Goal: Feedback & Contribution: Leave review/rating

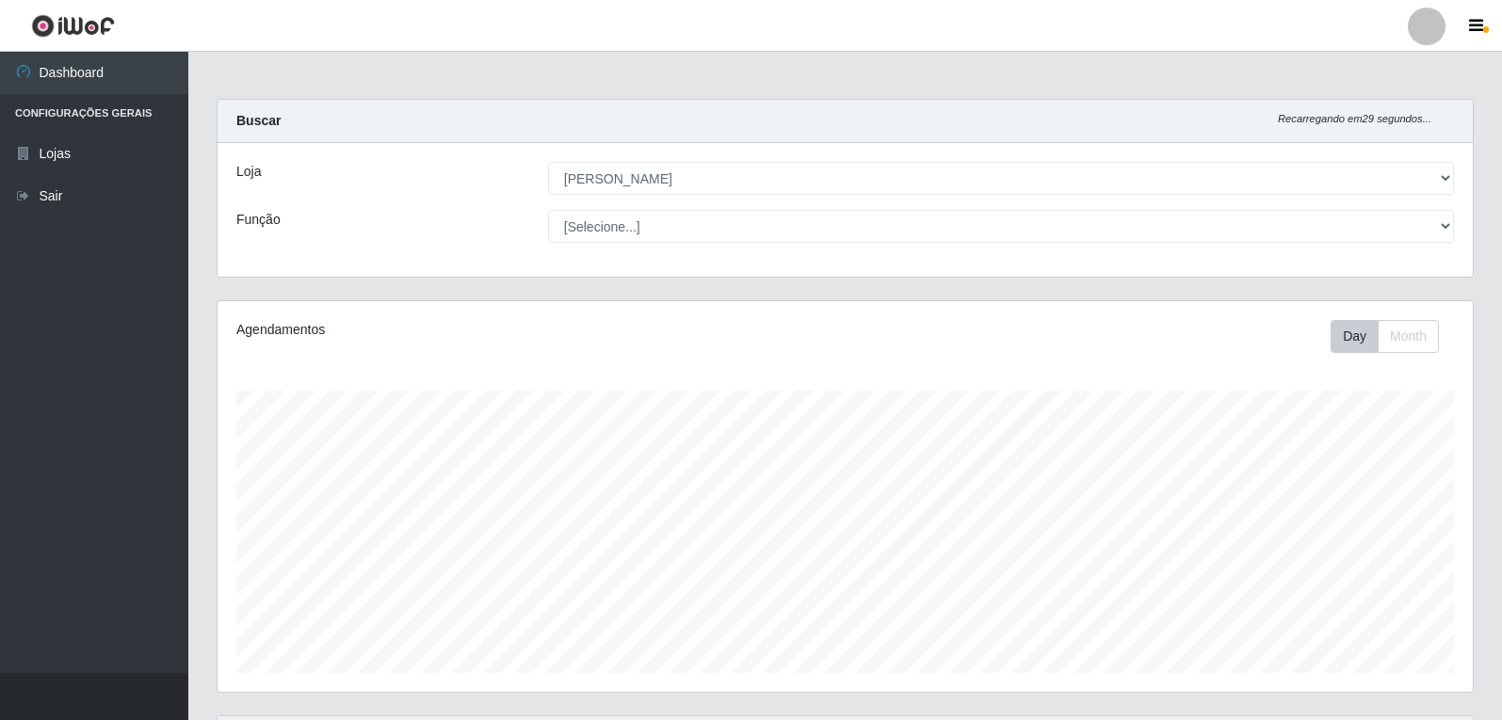
select select "523"
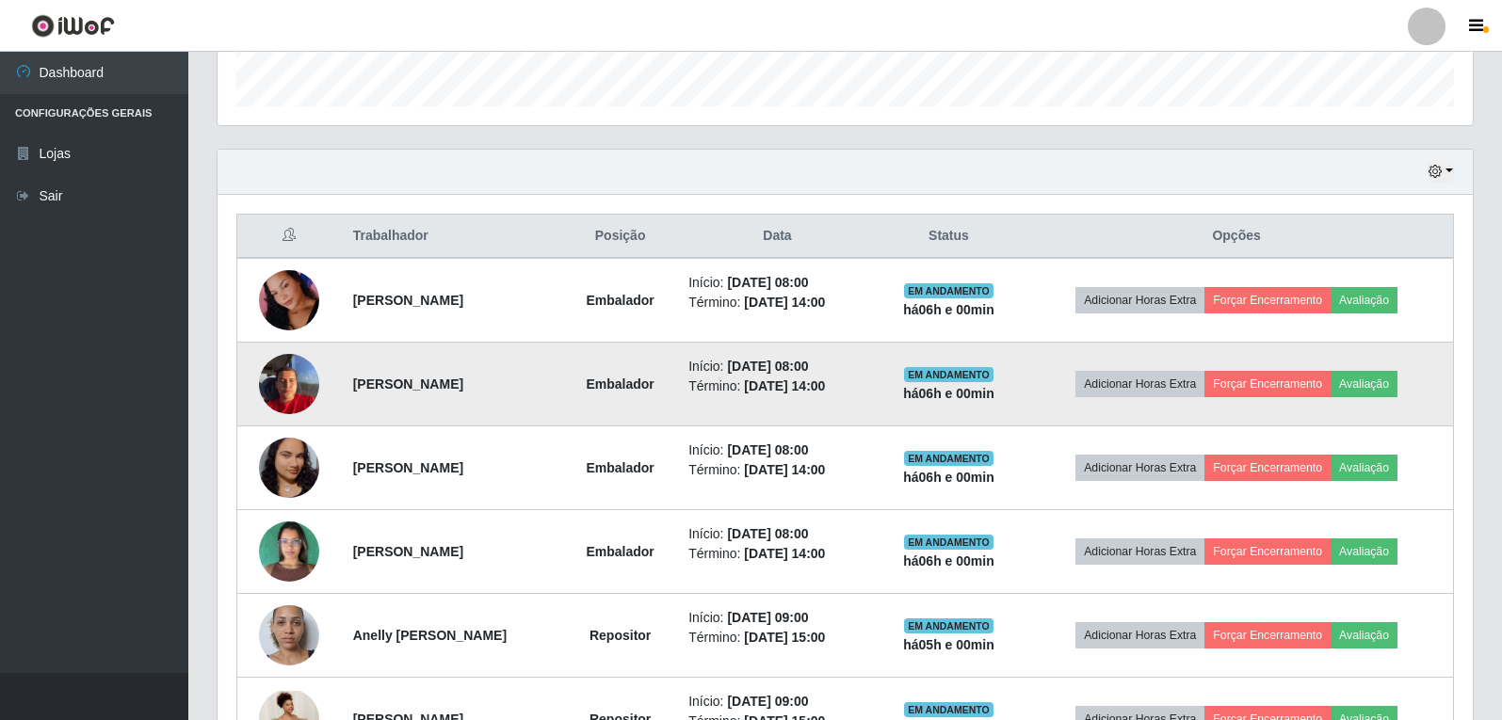
scroll to position [565, 0]
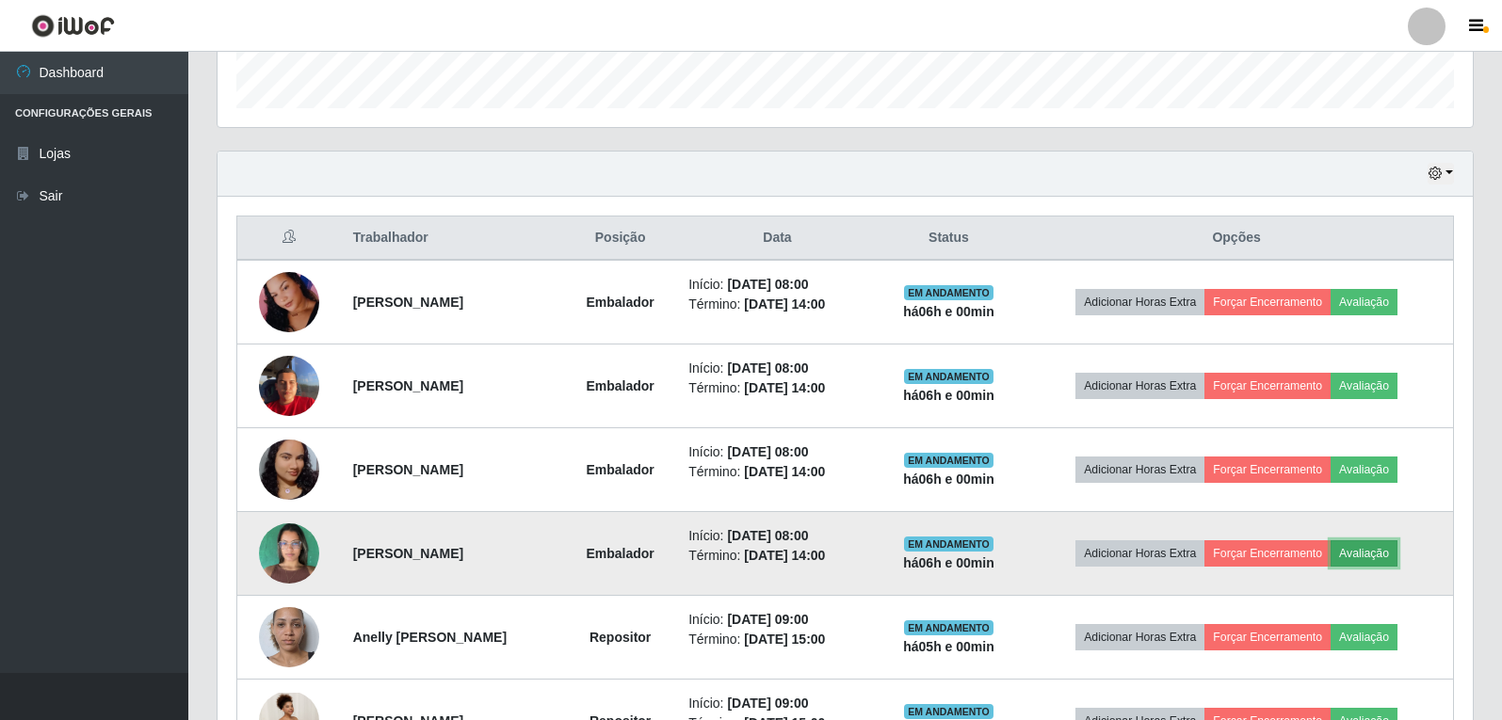
click at [1394, 552] on button "Avaliação" at bounding box center [1363, 553] width 67 height 26
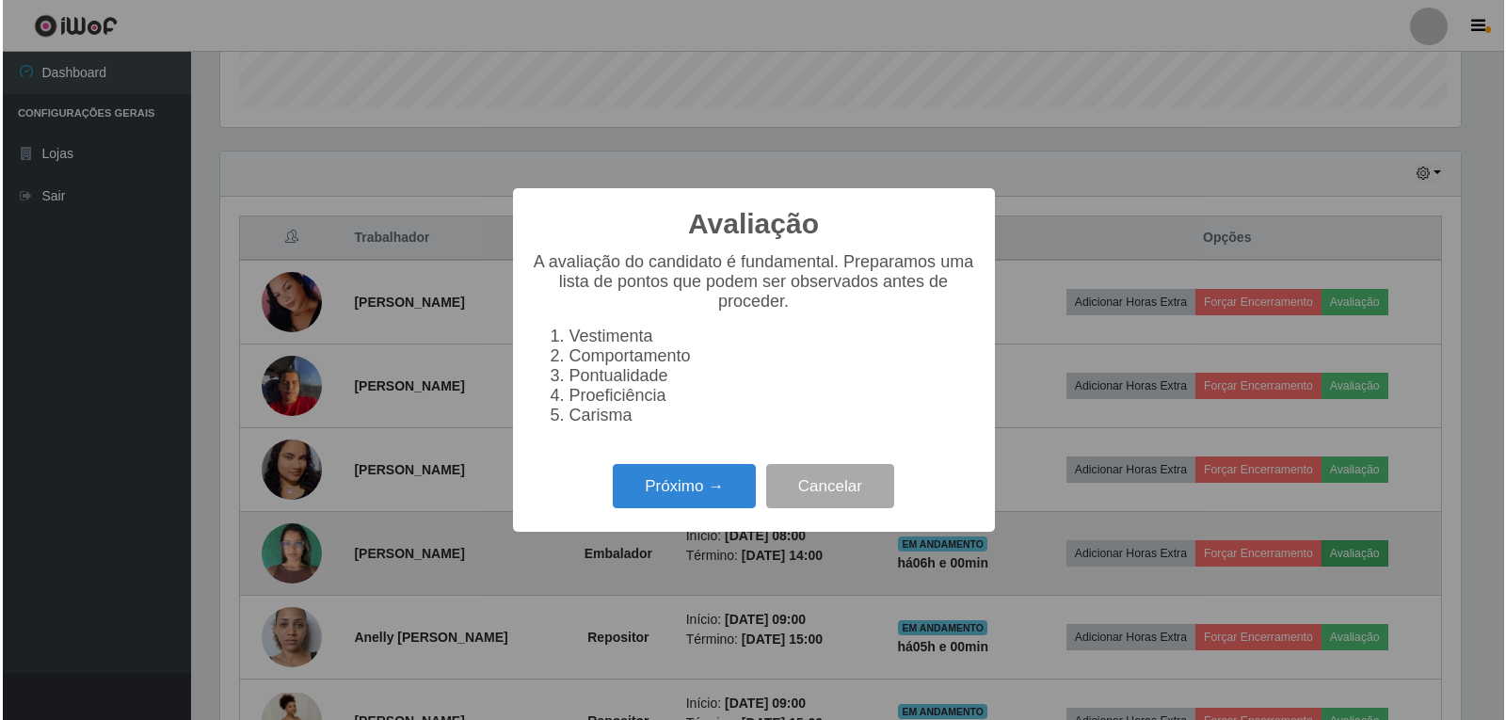
scroll to position [391, 1246]
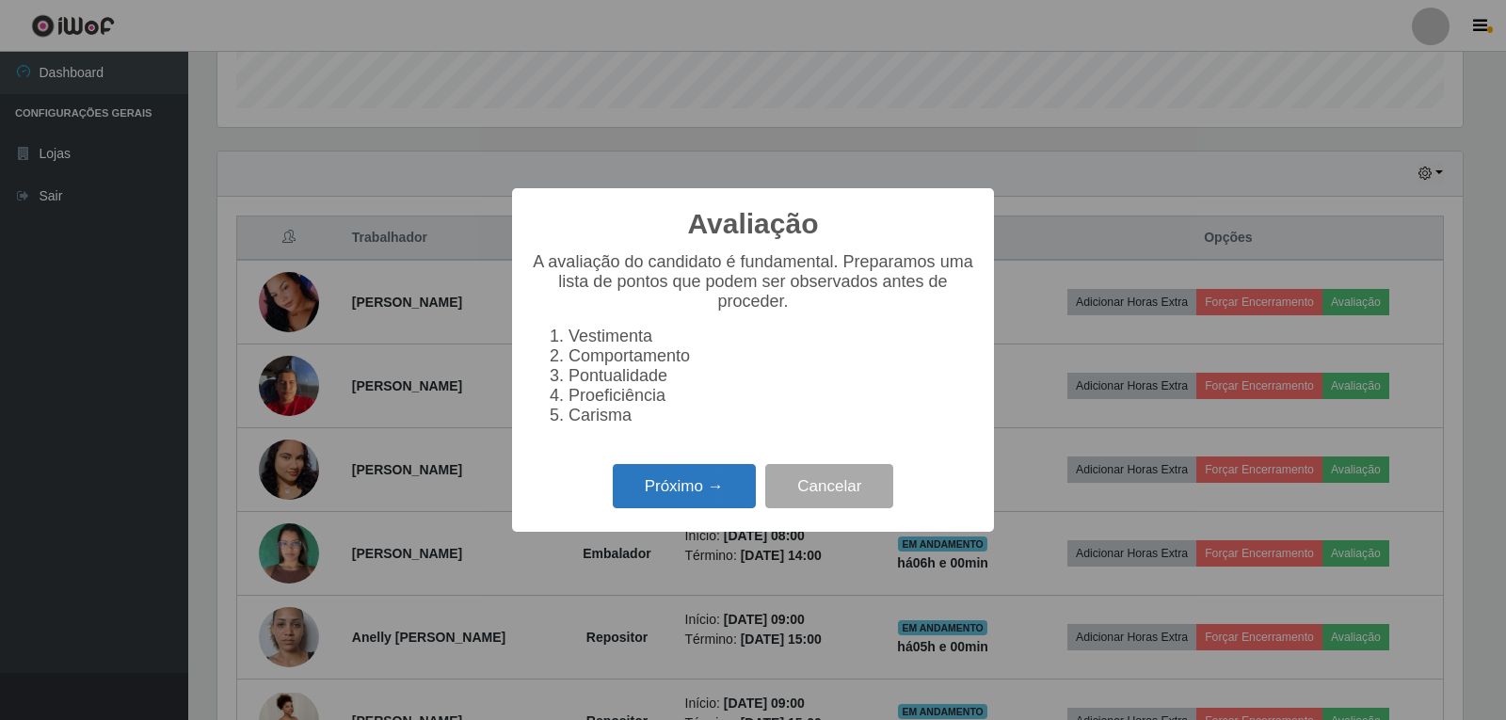
click at [663, 497] on button "Próximo →" at bounding box center [684, 486] width 143 height 44
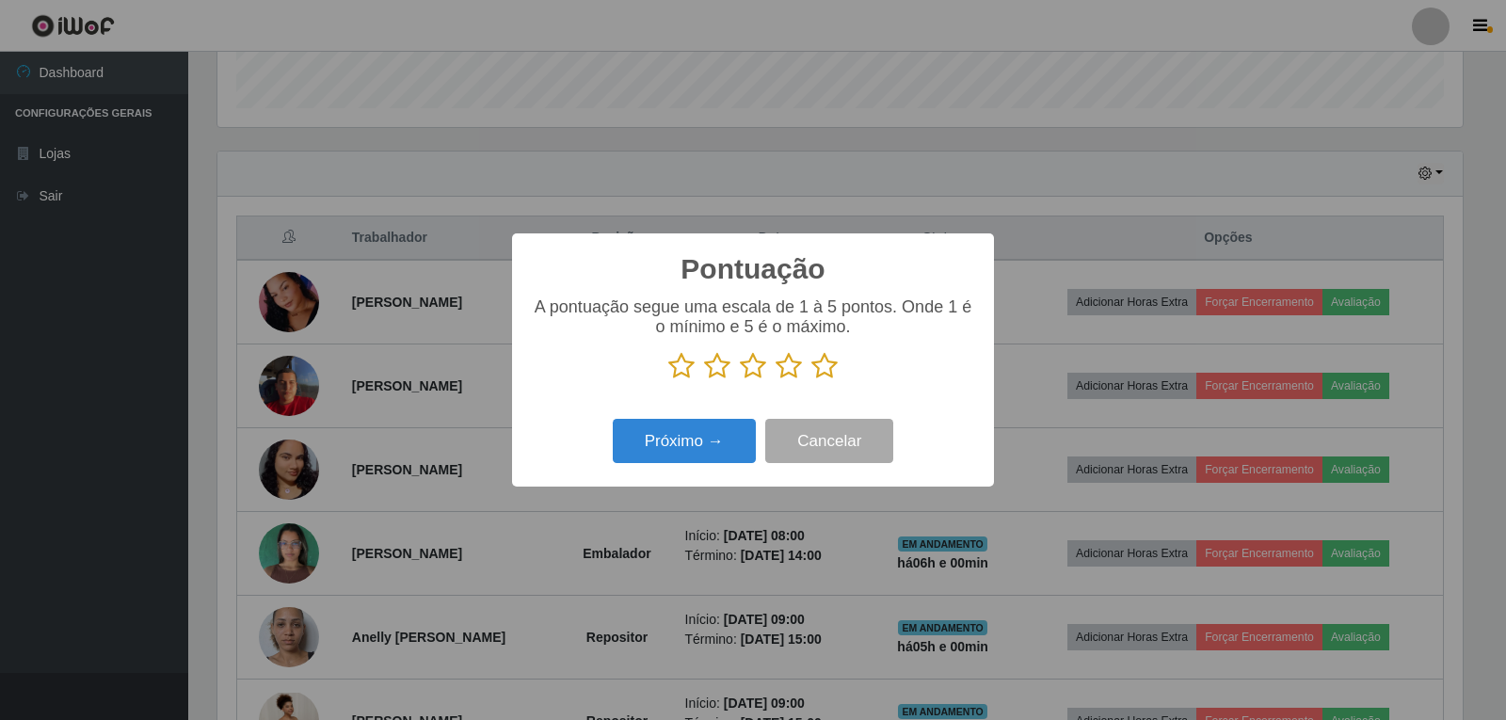
scroll to position [941113, 940258]
drag, startPoint x: 822, startPoint y: 364, endPoint x: 815, endPoint y: 373, distance: 10.7
click at [821, 364] on icon at bounding box center [825, 366] width 26 height 28
click at [812, 380] on input "radio" at bounding box center [812, 380] width 0 height 0
click at [703, 444] on button "Próximo →" at bounding box center [684, 441] width 143 height 44
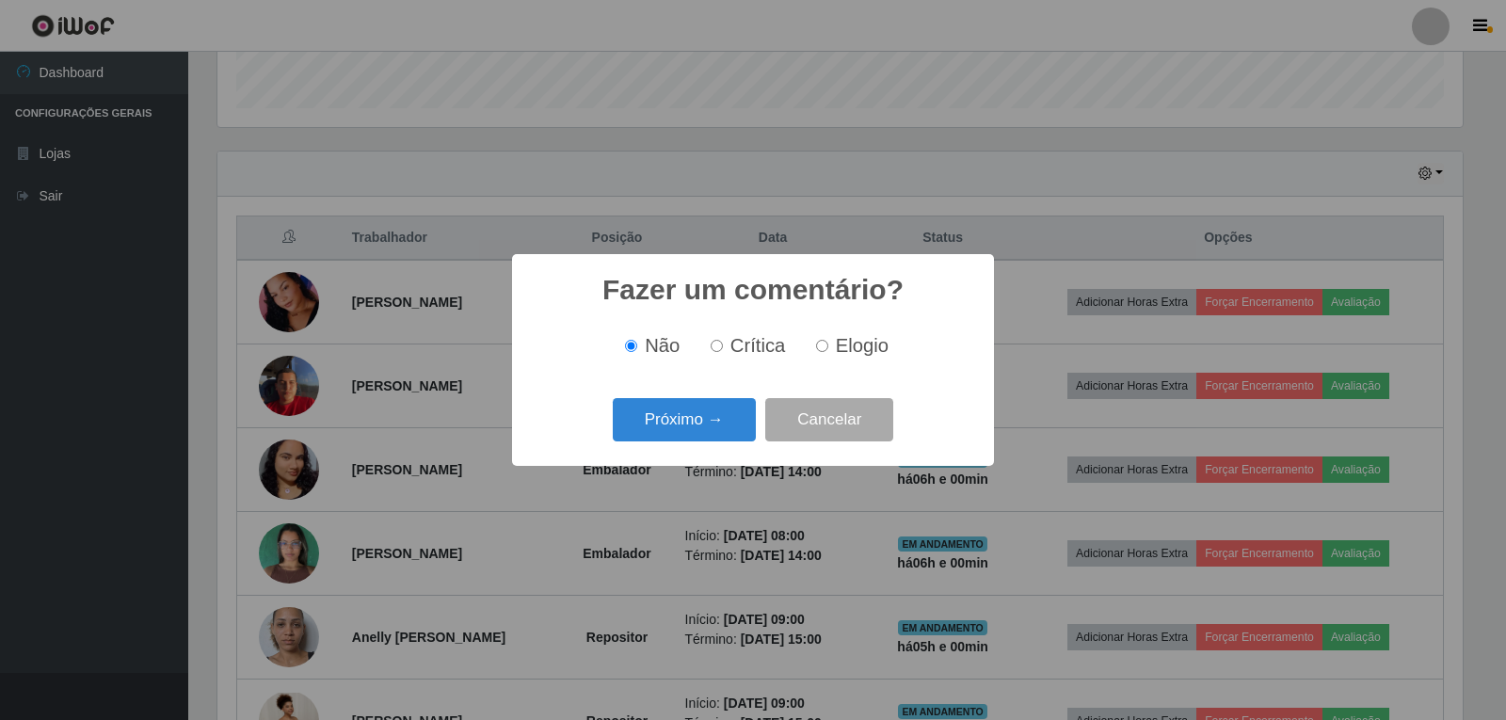
click at [821, 349] on input "Elogio" at bounding box center [822, 346] width 12 height 12
radio input "true"
click at [716, 427] on button "Próximo →" at bounding box center [684, 420] width 143 height 44
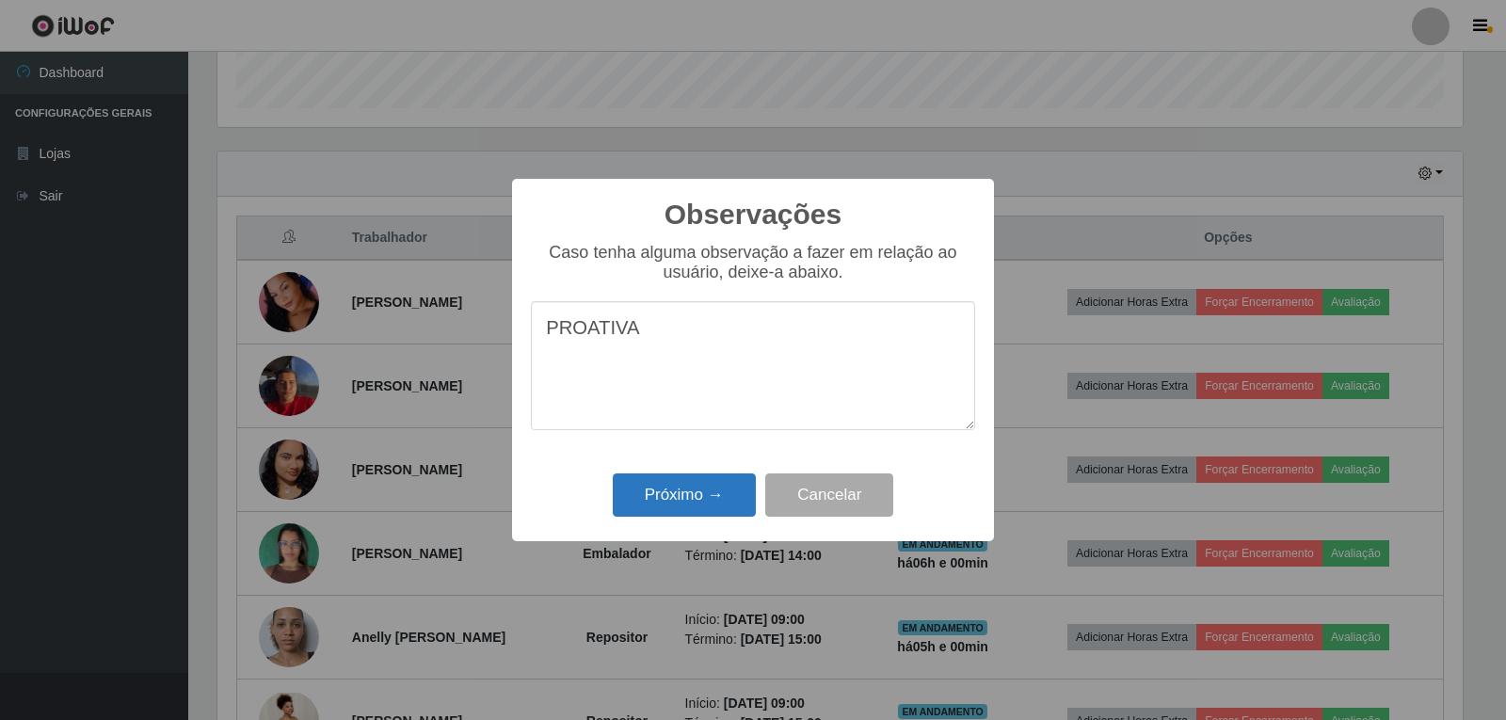
type textarea "PROATIVA"
click at [640, 504] on button "Próximo →" at bounding box center [684, 496] width 143 height 44
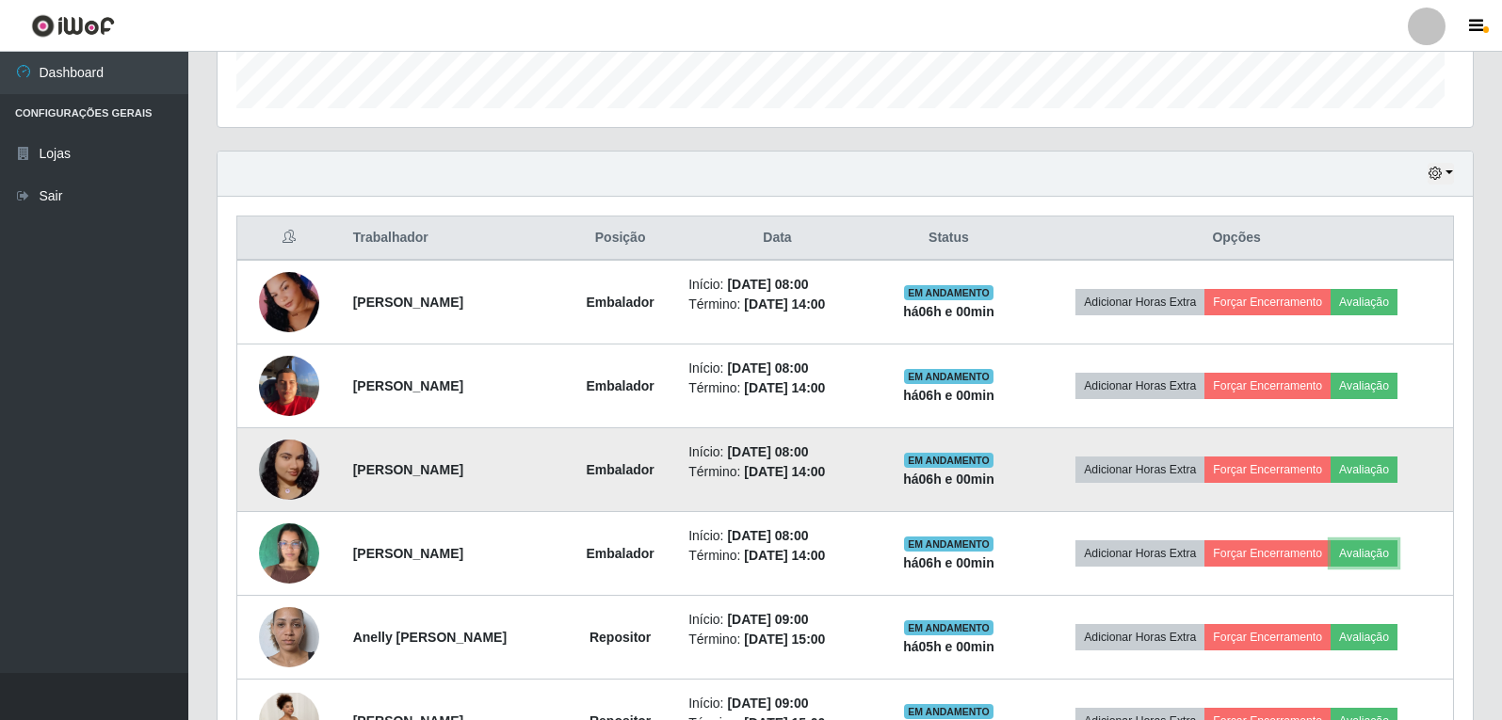
scroll to position [391, 1255]
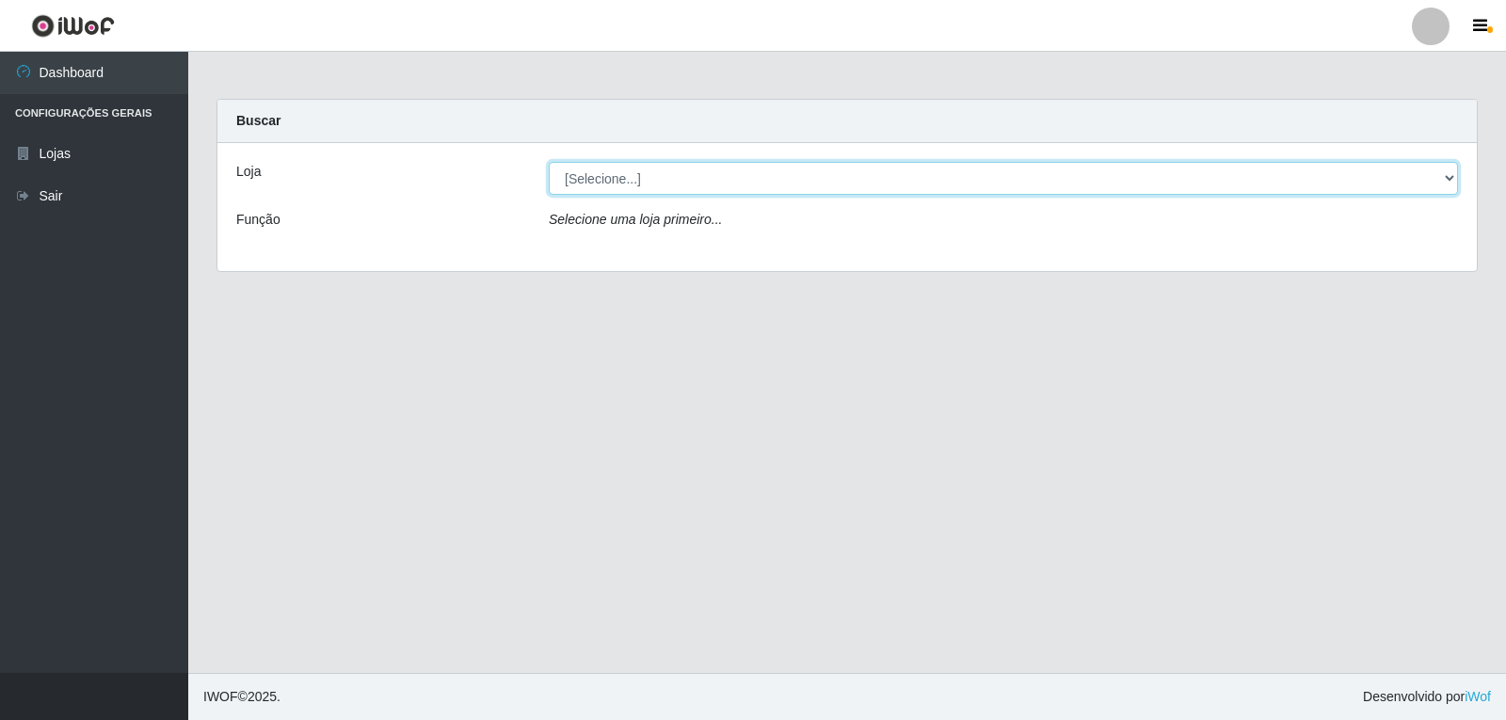
click at [1017, 179] on select "[Selecione...] Queiroz Atacadão - João Câmara" at bounding box center [1003, 178] width 909 height 33
select select "523"
click at [549, 162] on select "[Selecione...] Queiroz Atacadão - João Câmara" at bounding box center [1003, 178] width 909 height 33
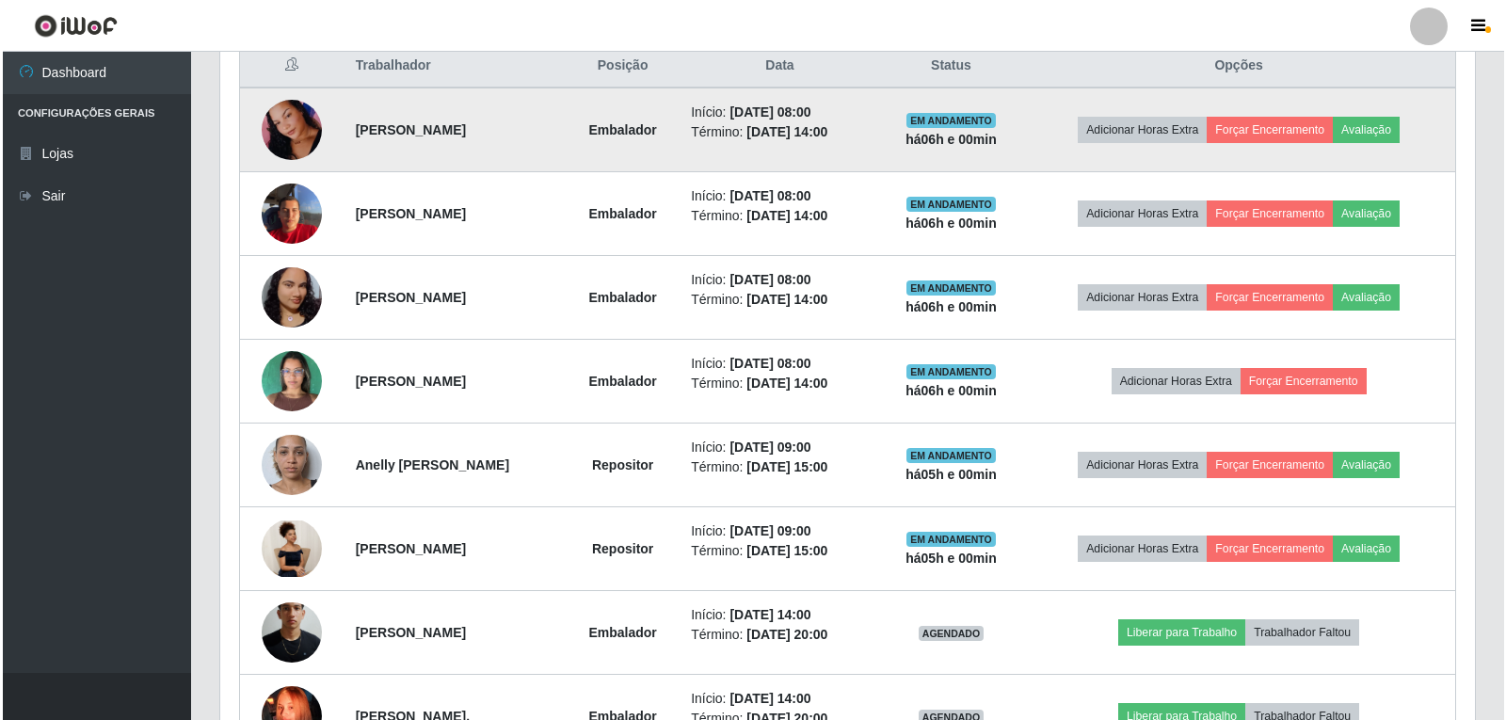
scroll to position [753, 0]
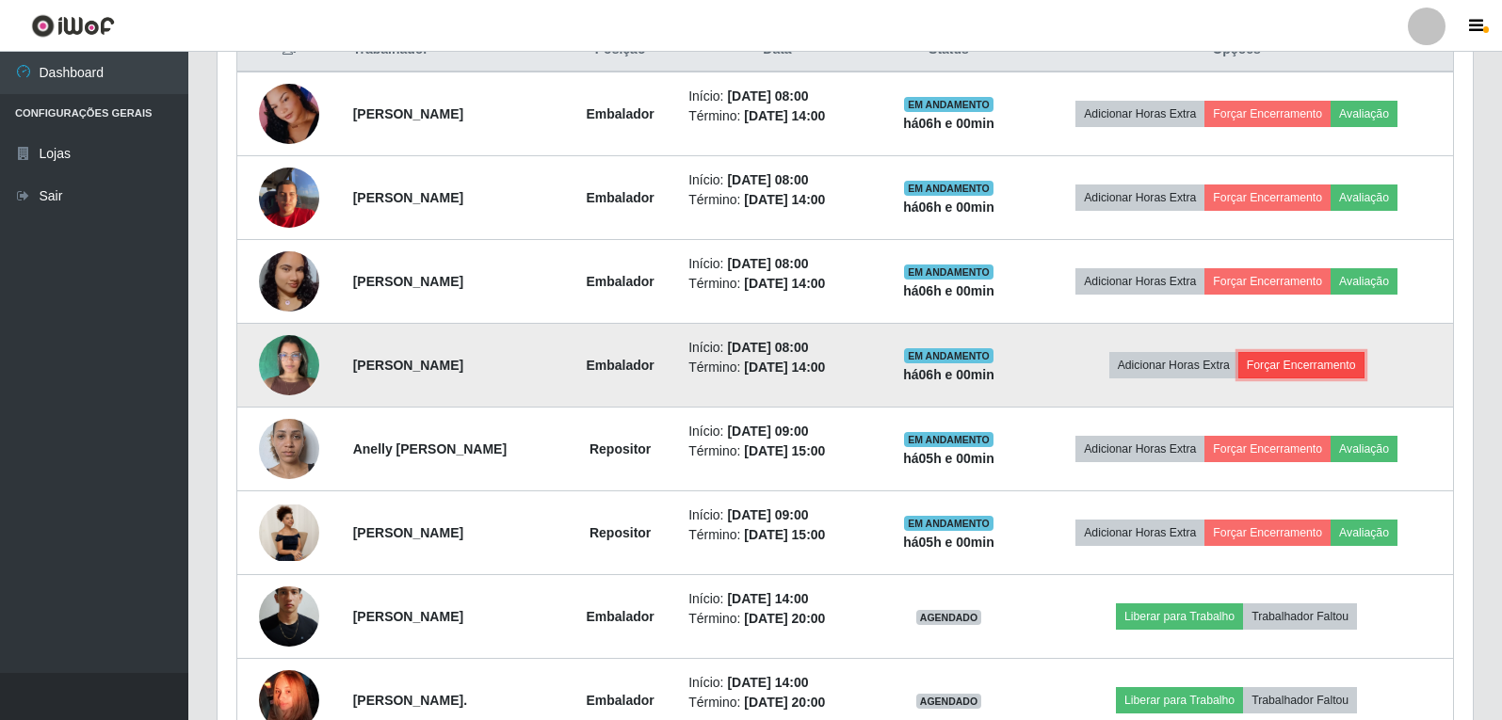
click at [1293, 371] on button "Forçar Encerramento" at bounding box center [1301, 365] width 126 height 26
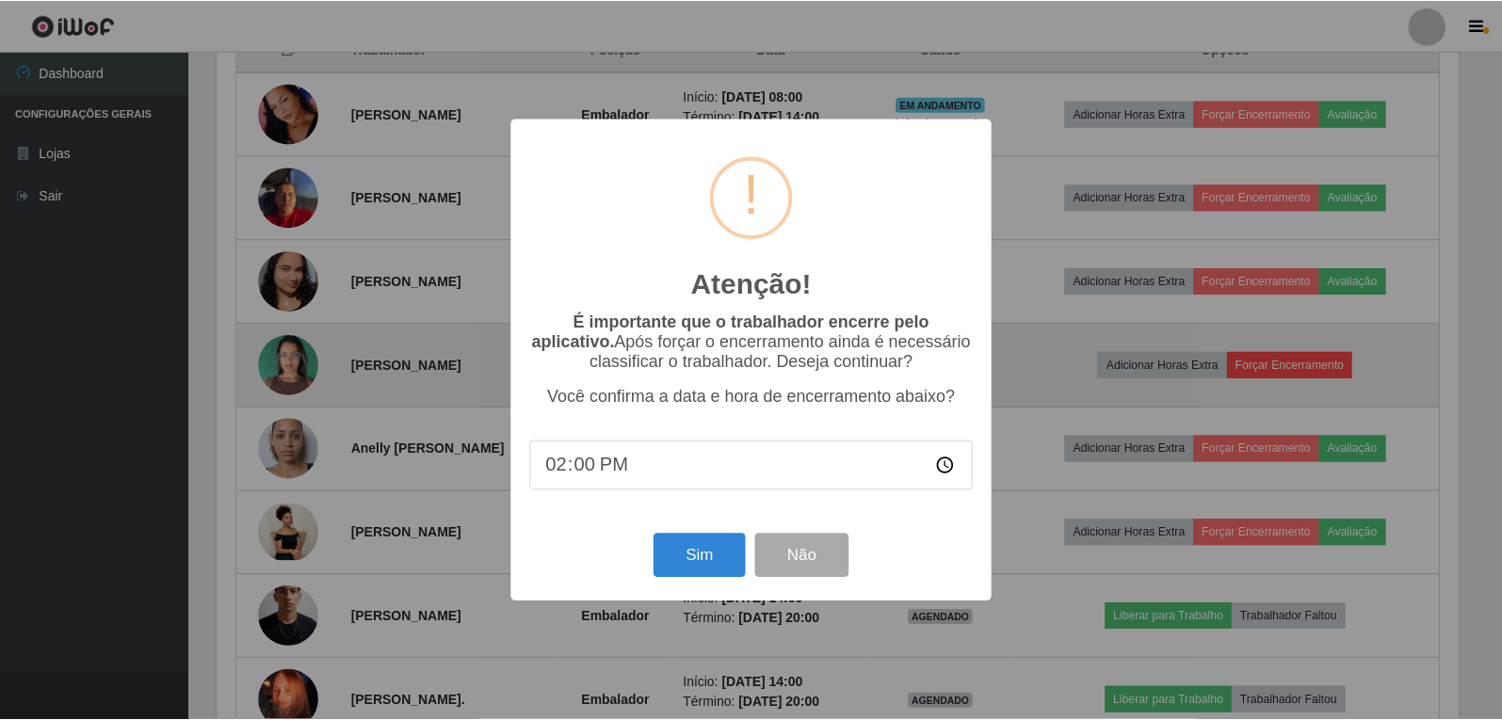
scroll to position [391, 1246]
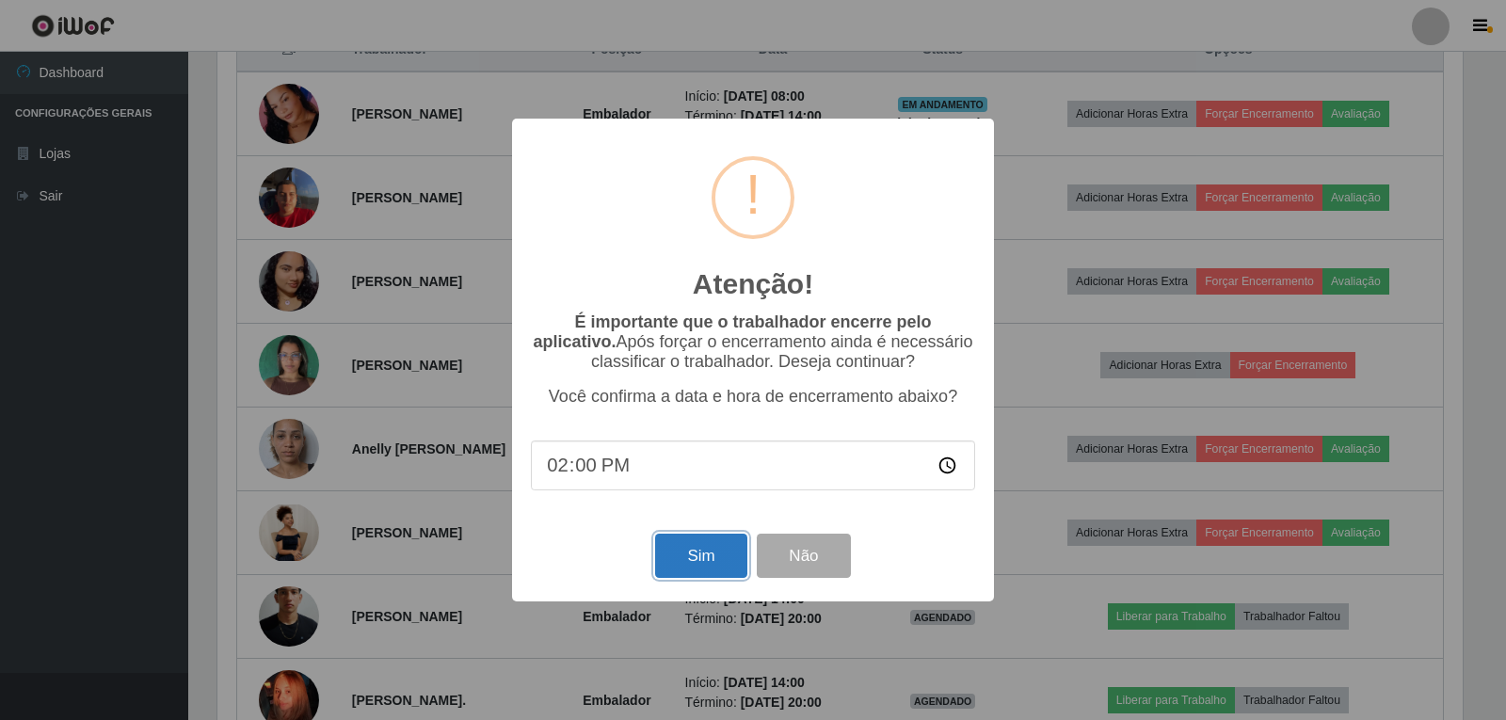
click at [723, 568] on button "Sim" at bounding box center [700, 556] width 91 height 44
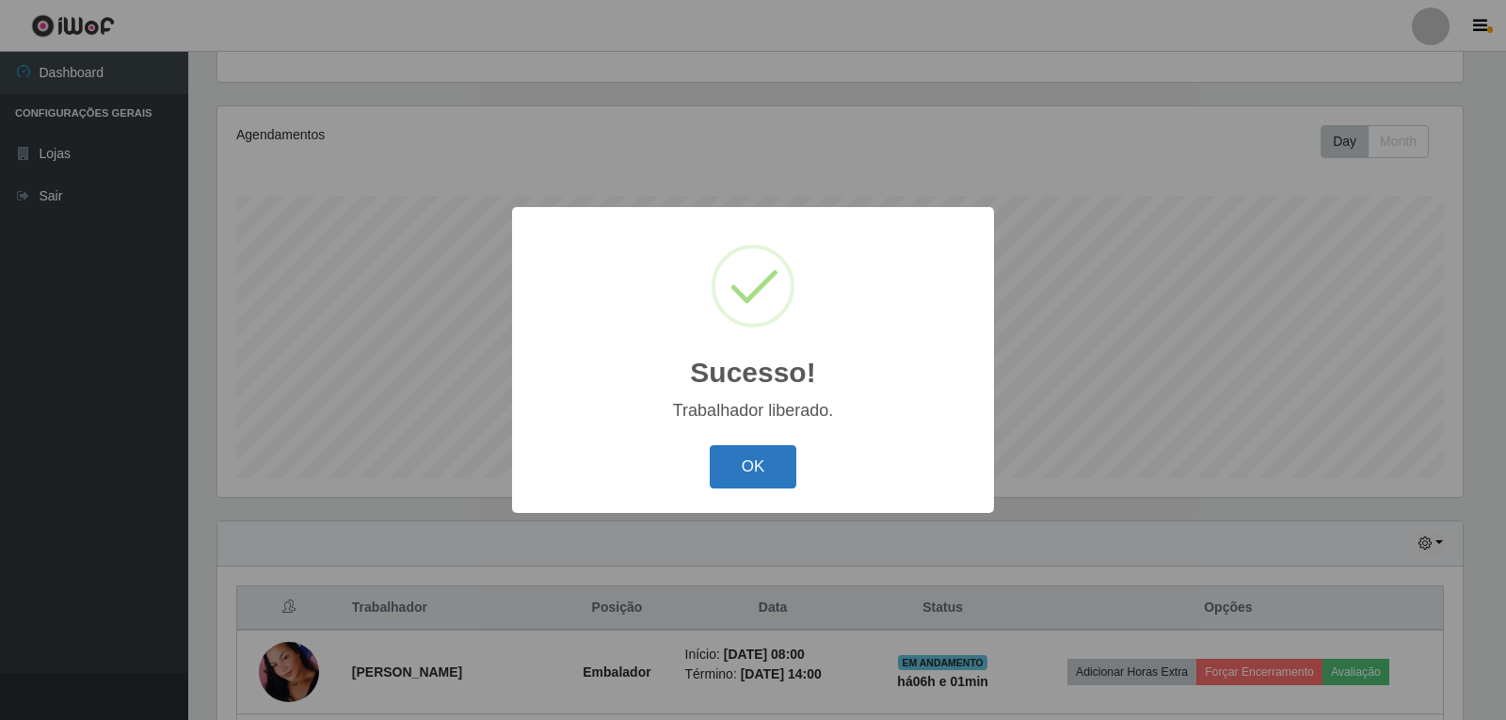
click at [751, 483] on button "OK" at bounding box center [754, 467] width 88 height 44
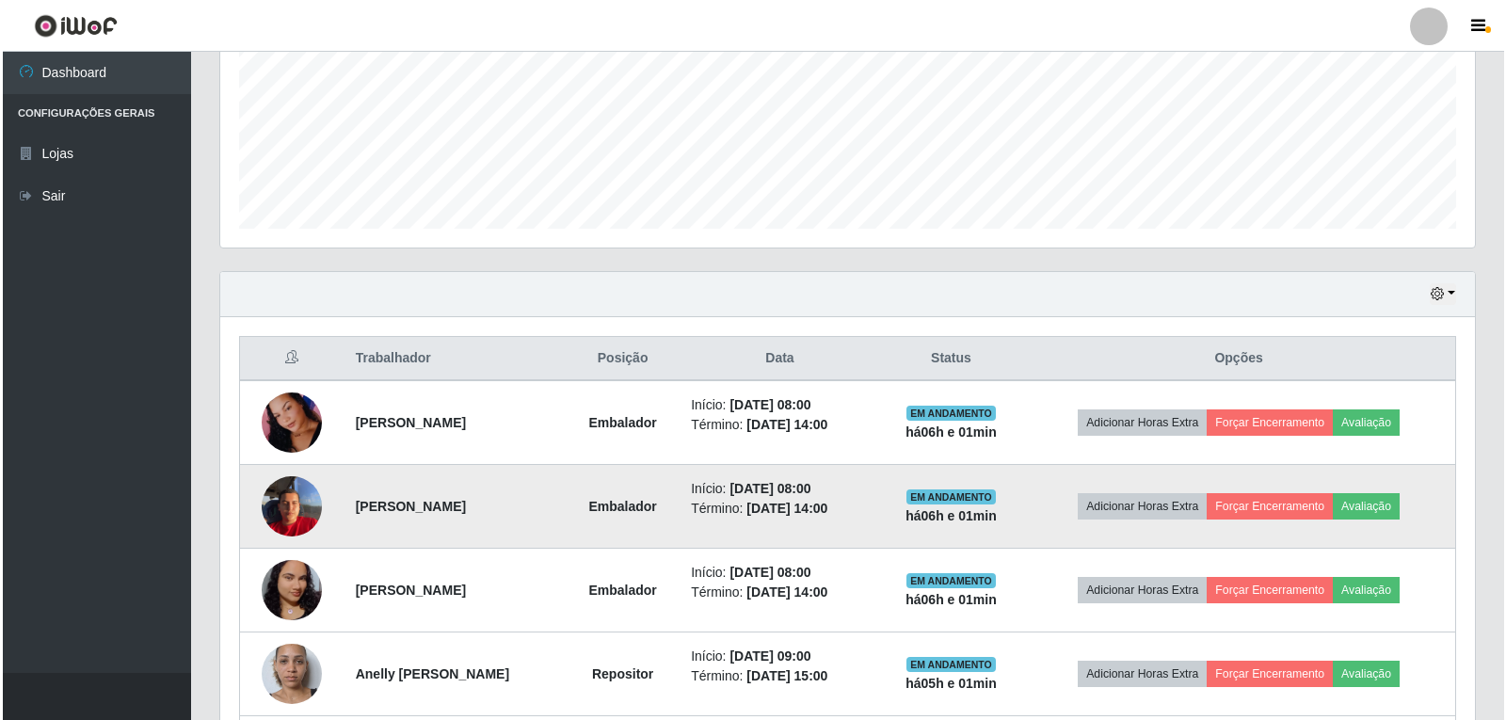
scroll to position [477, 0]
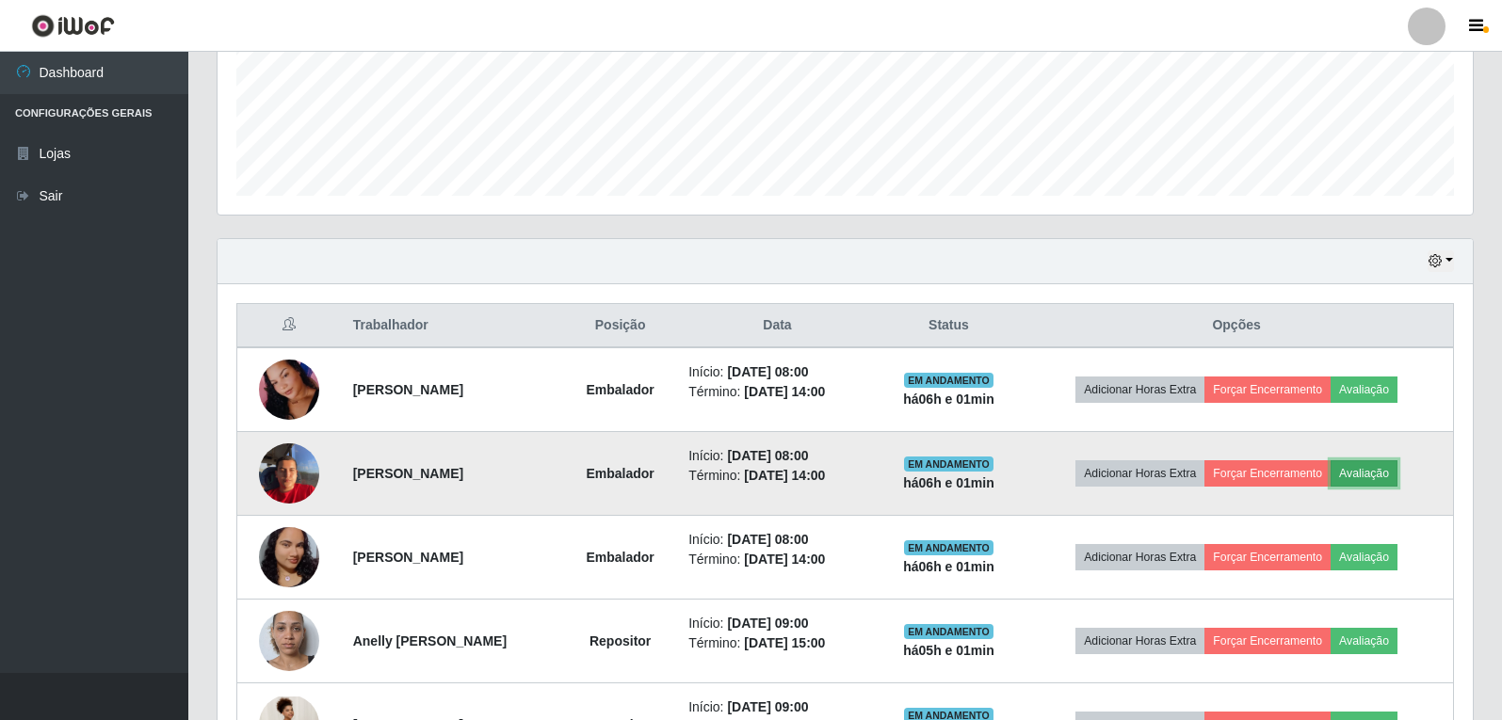
click at [1392, 469] on button "Avaliação" at bounding box center [1363, 473] width 67 height 26
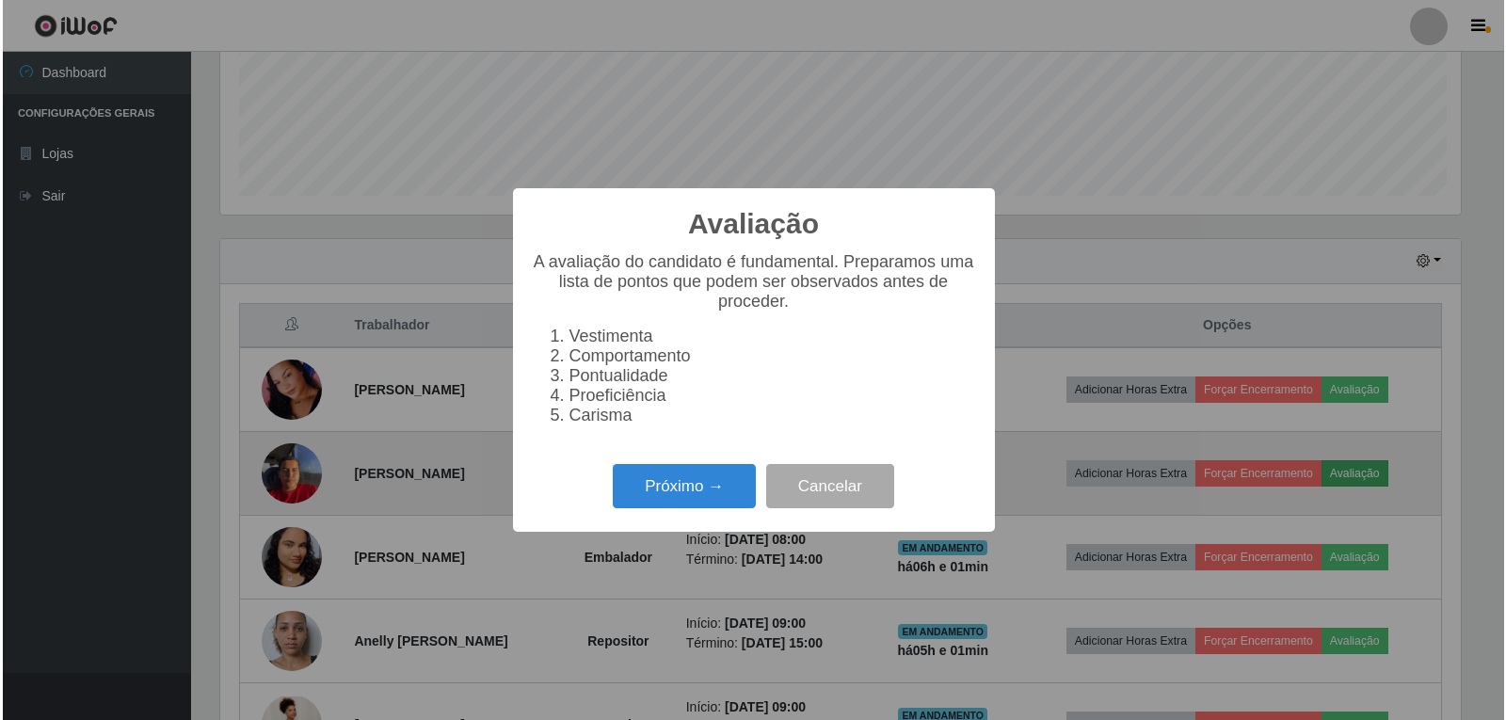
scroll to position [391, 1246]
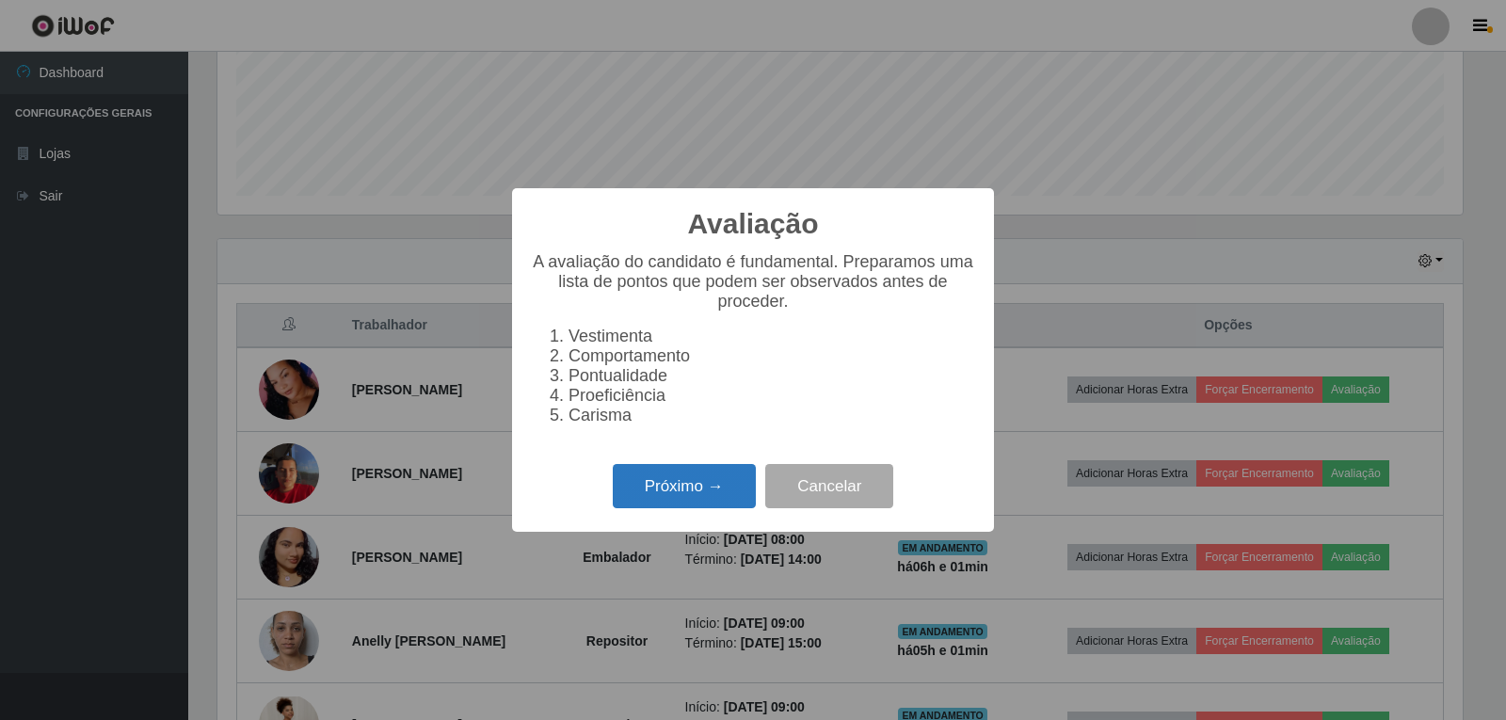
click at [716, 502] on button "Próximo →" at bounding box center [684, 486] width 143 height 44
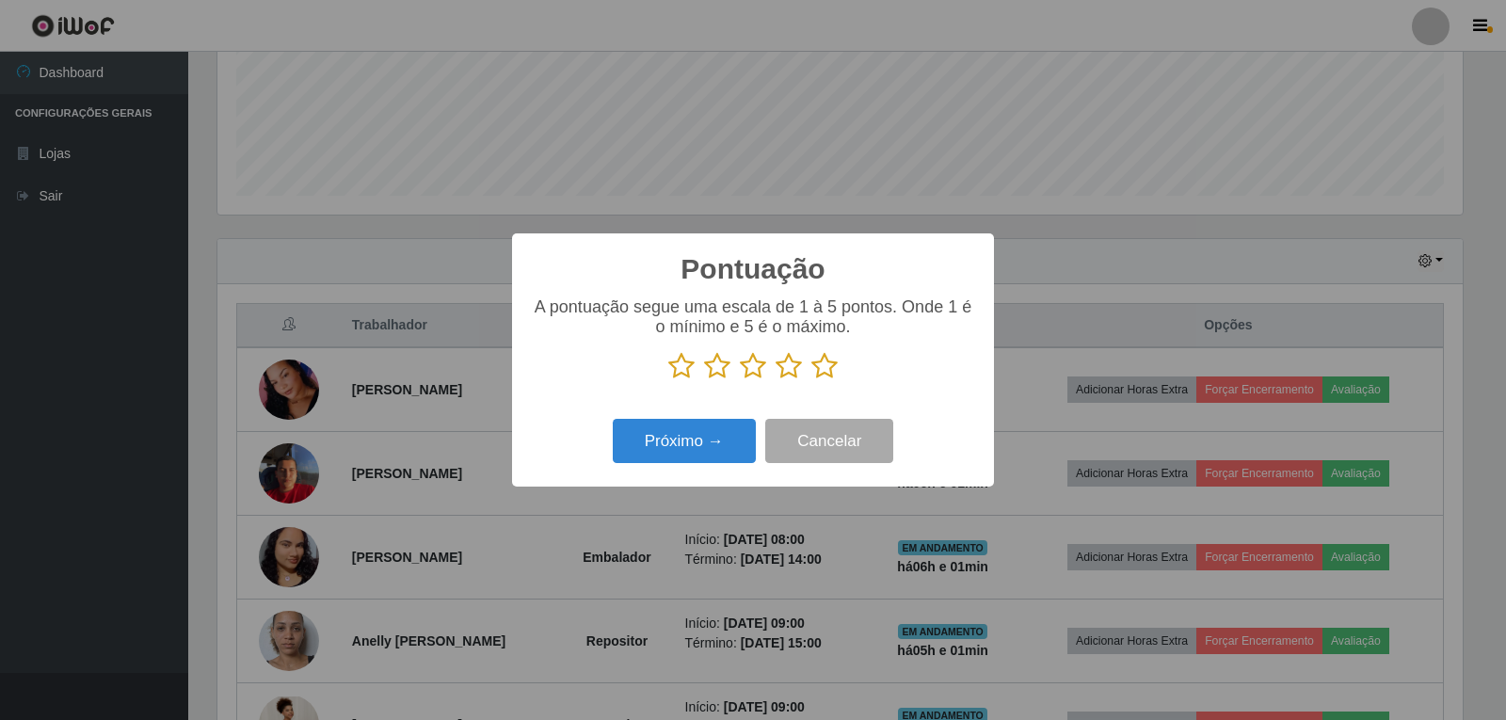
click at [821, 371] on icon at bounding box center [825, 366] width 26 height 28
click at [812, 380] on input "radio" at bounding box center [812, 380] width 0 height 0
click at [715, 439] on button "Próximo →" at bounding box center [684, 441] width 143 height 44
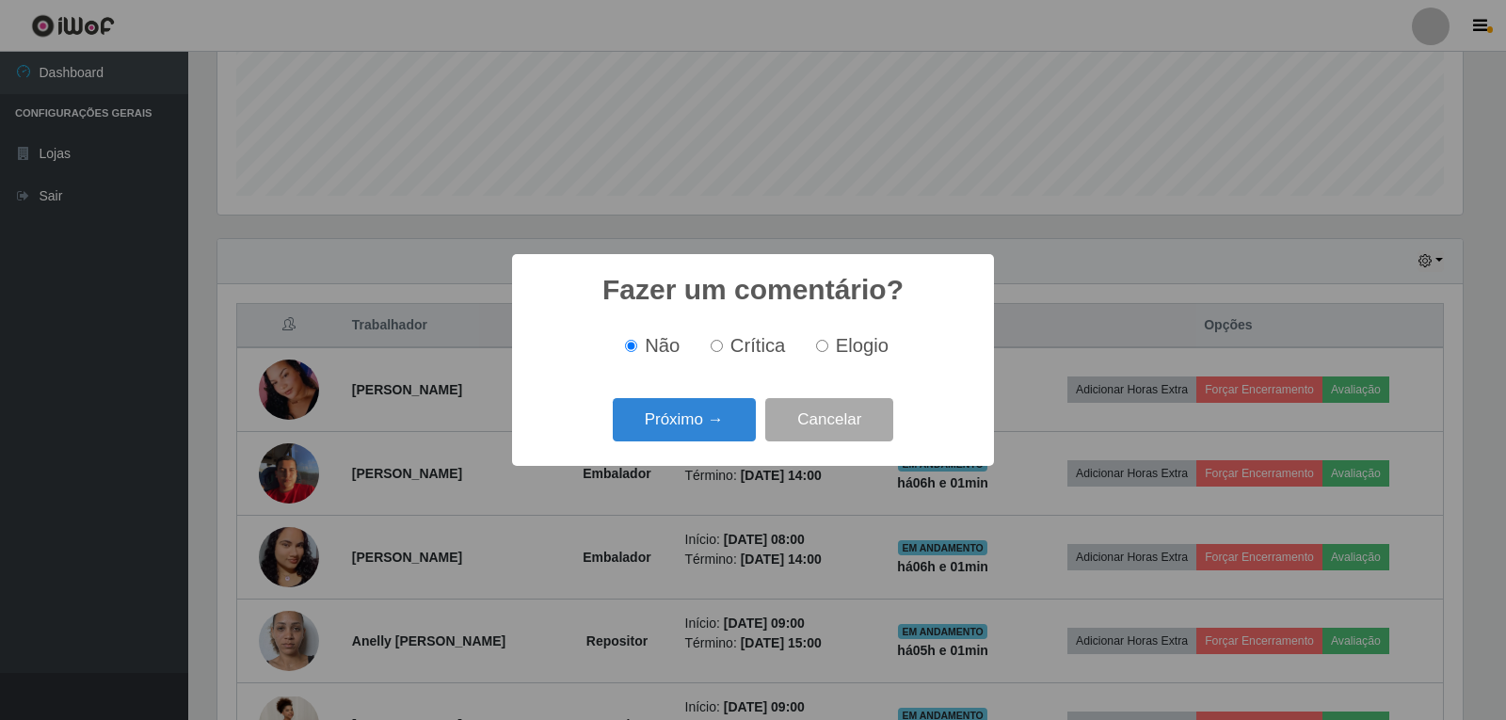
drag, startPoint x: 823, startPoint y: 346, endPoint x: 794, endPoint y: 369, distance: 36.9
click at [823, 347] on input "Elogio" at bounding box center [822, 346] width 12 height 12
radio input "true"
click at [648, 437] on button "Próximo →" at bounding box center [684, 420] width 143 height 44
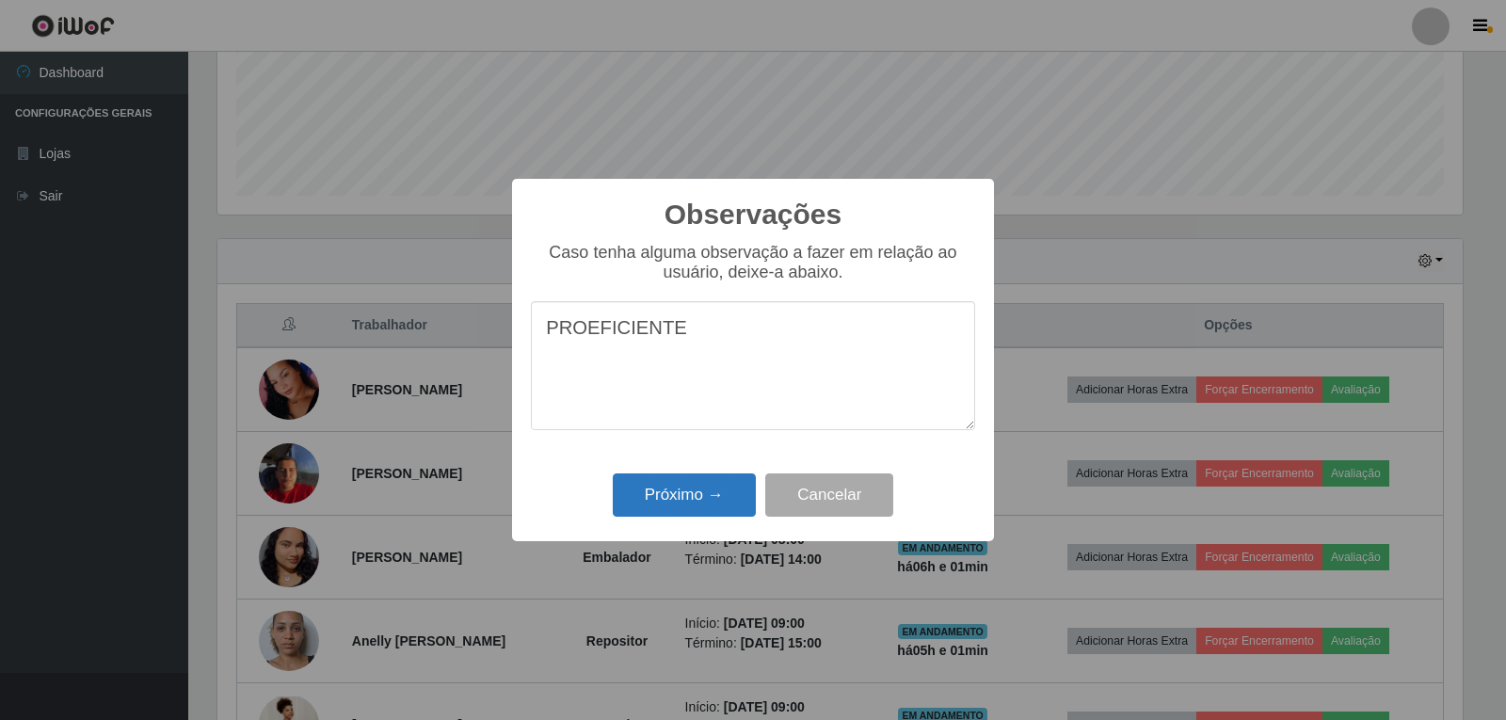
type textarea "PROEFICIENTE"
click at [679, 487] on button "Próximo →" at bounding box center [684, 496] width 143 height 44
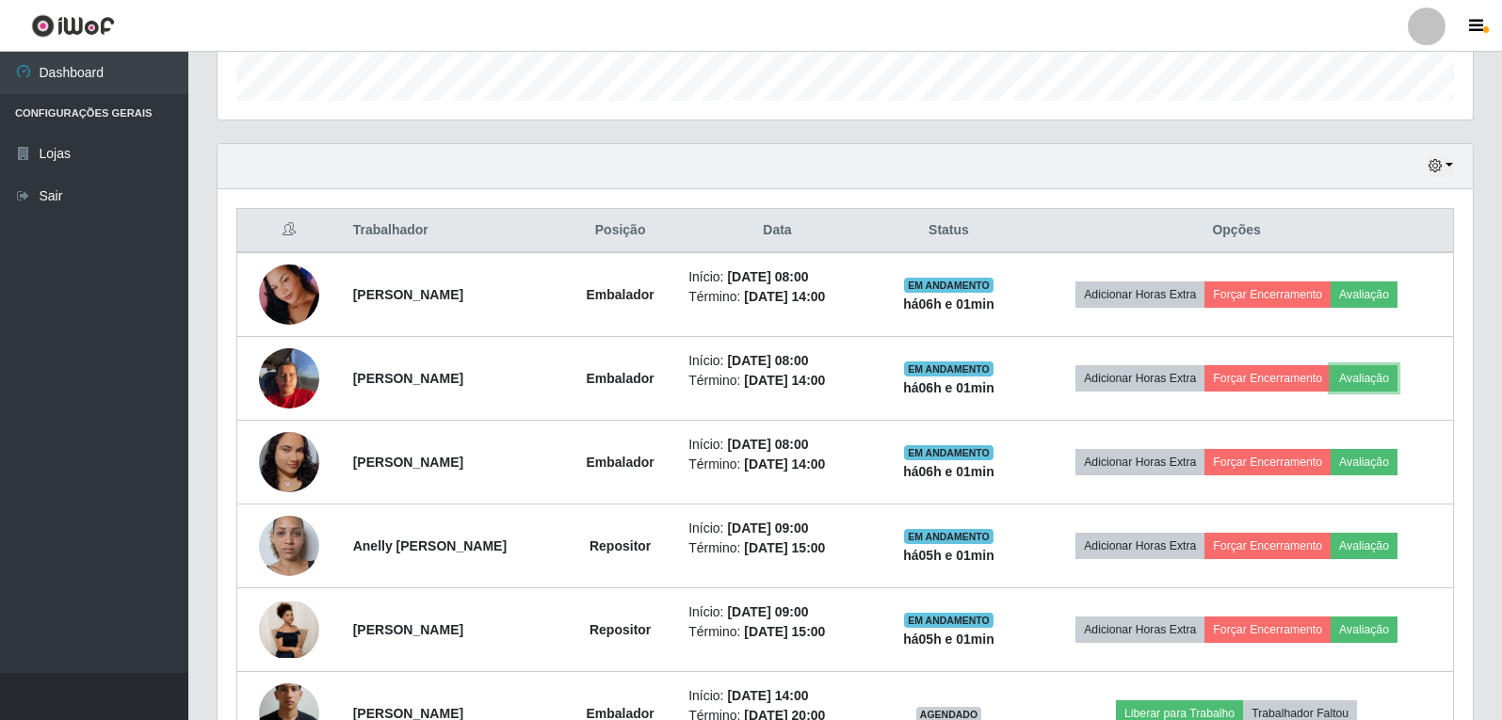
scroll to position [667, 0]
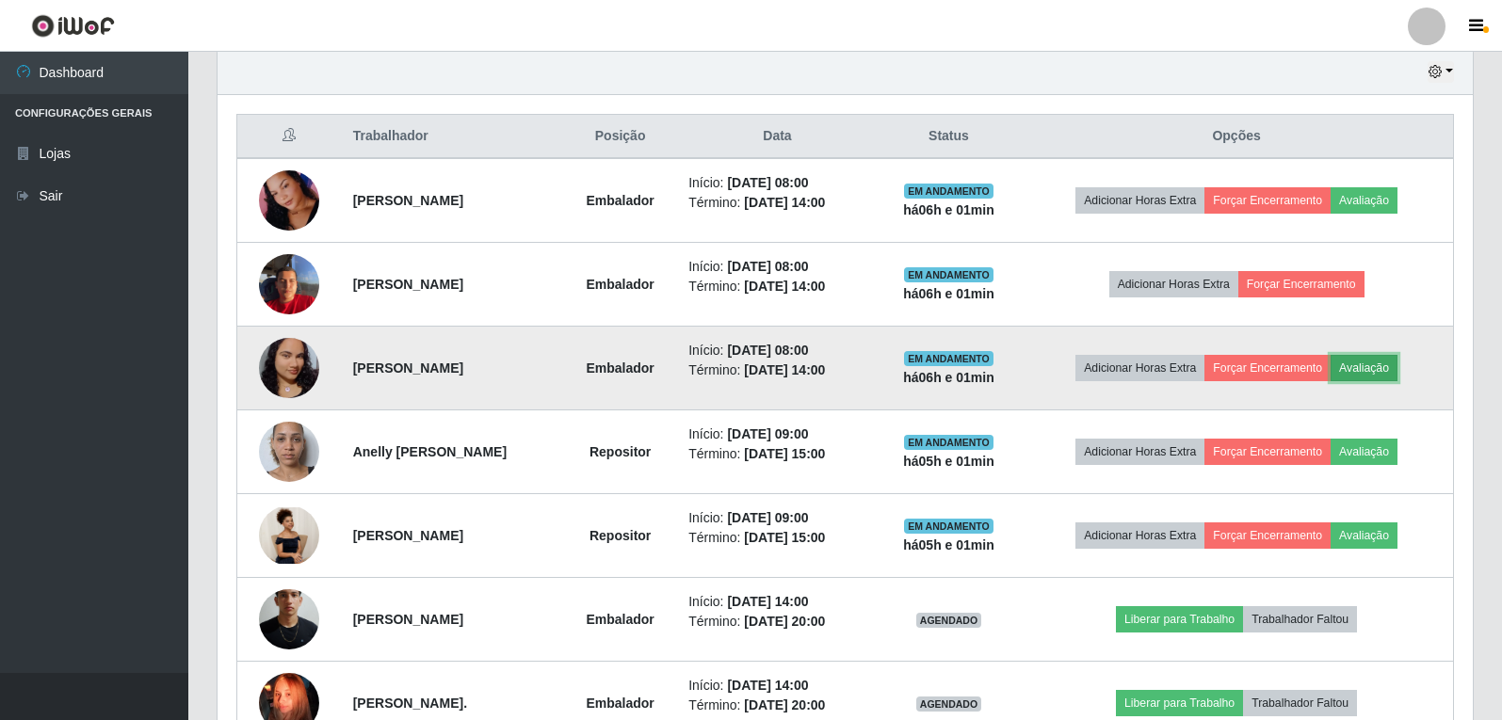
click at [1378, 374] on button "Avaliação" at bounding box center [1363, 368] width 67 height 26
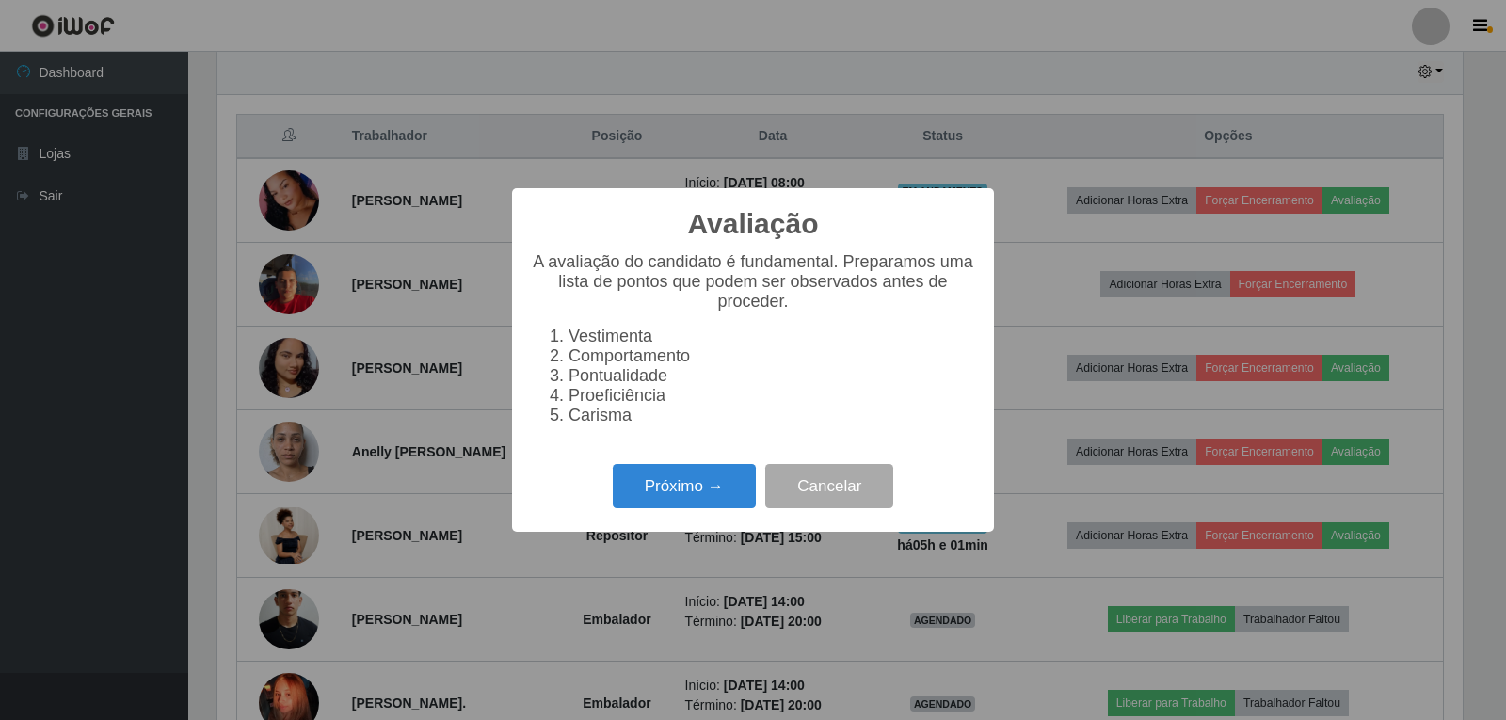
click at [1157, 350] on div "Avaliação × A avaliação do candidato é fundamental. Preparamos uma lista de pon…" at bounding box center [753, 360] width 1506 height 720
click at [832, 501] on button "Cancelar" at bounding box center [829, 486] width 128 height 44
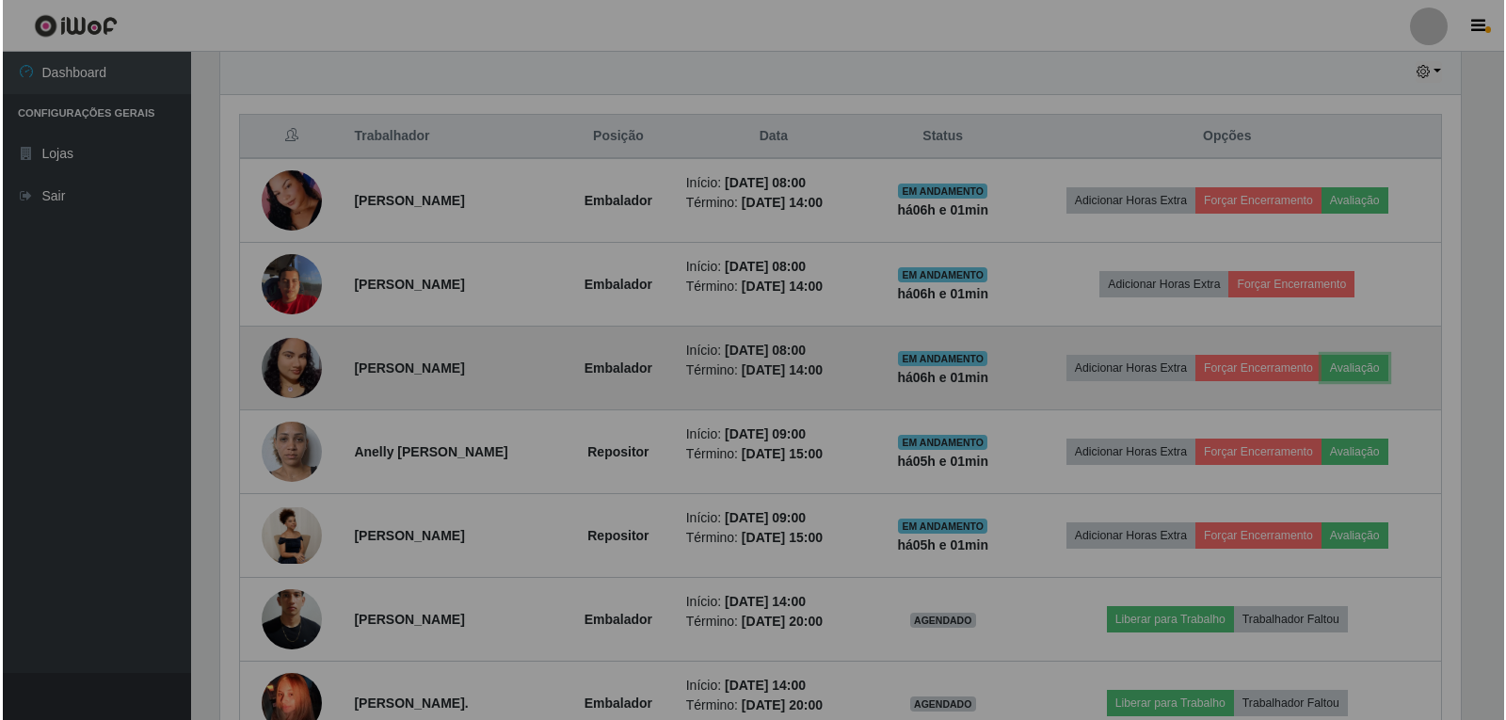
scroll to position [391, 1255]
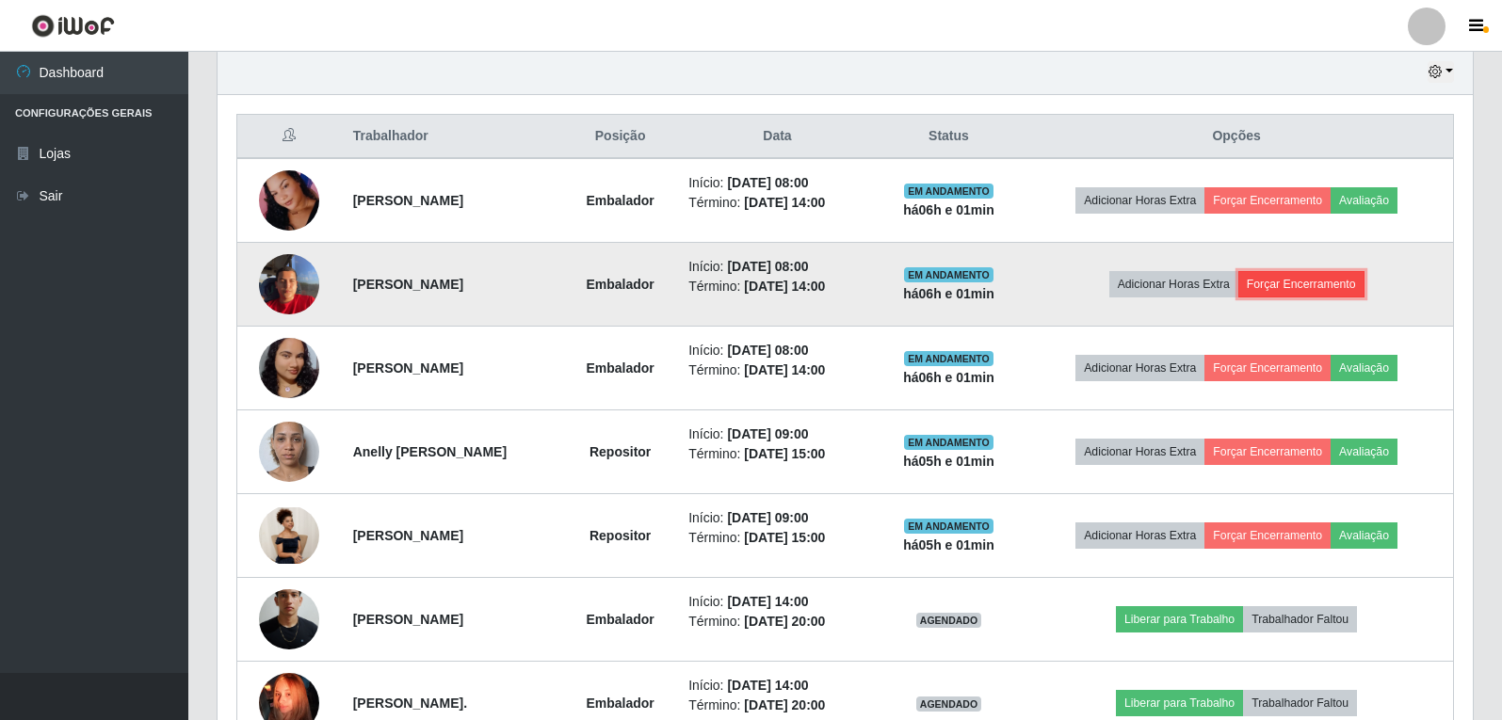
click at [1295, 282] on button "Forçar Encerramento" at bounding box center [1301, 284] width 126 height 26
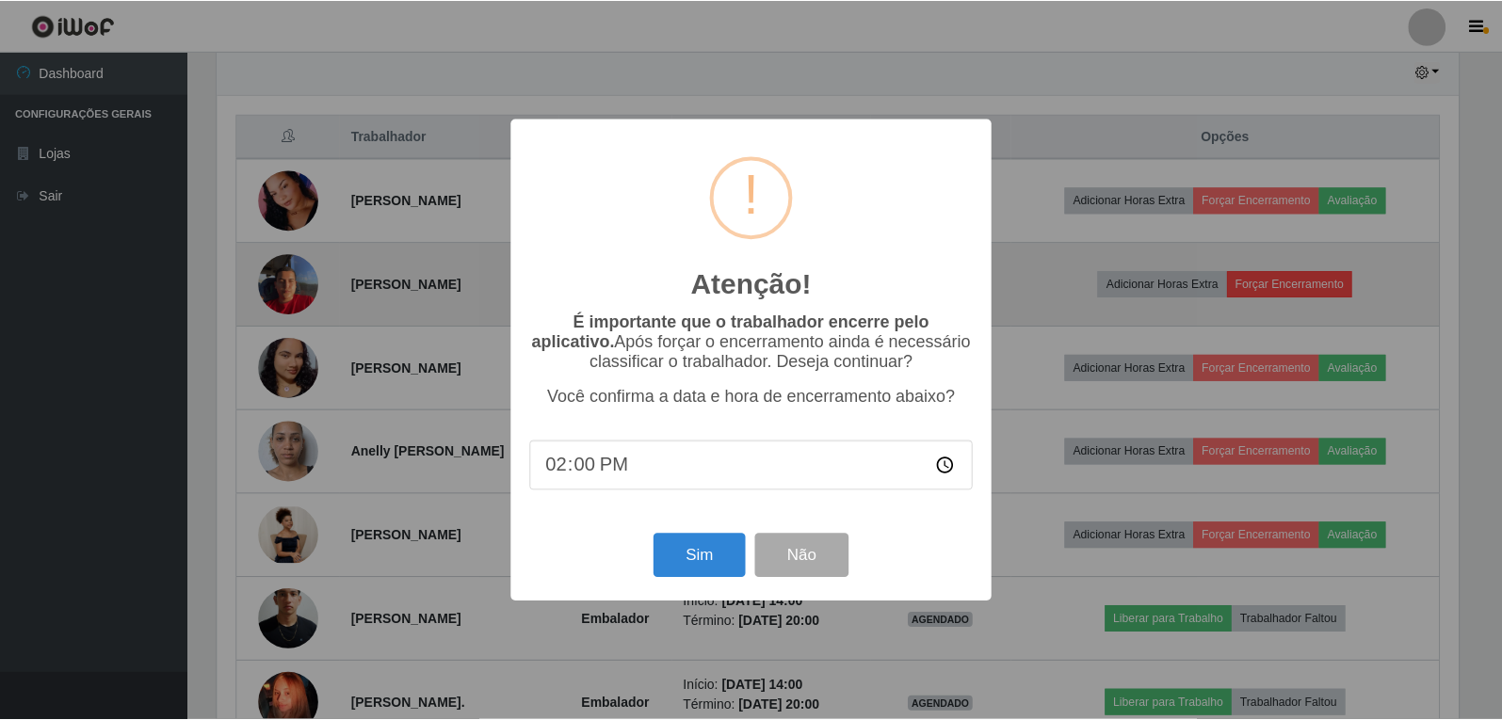
scroll to position [391, 1246]
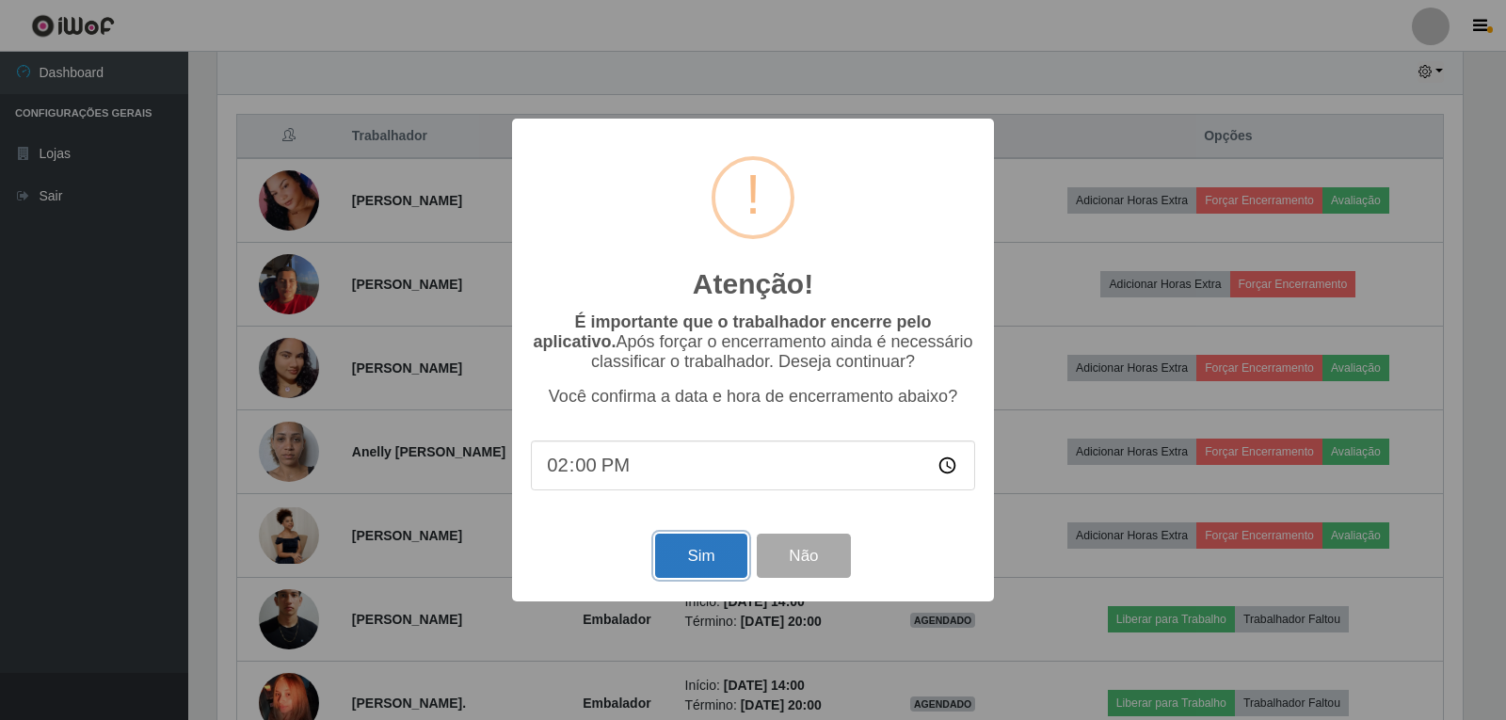
click at [703, 556] on button "Sim" at bounding box center [700, 556] width 91 height 44
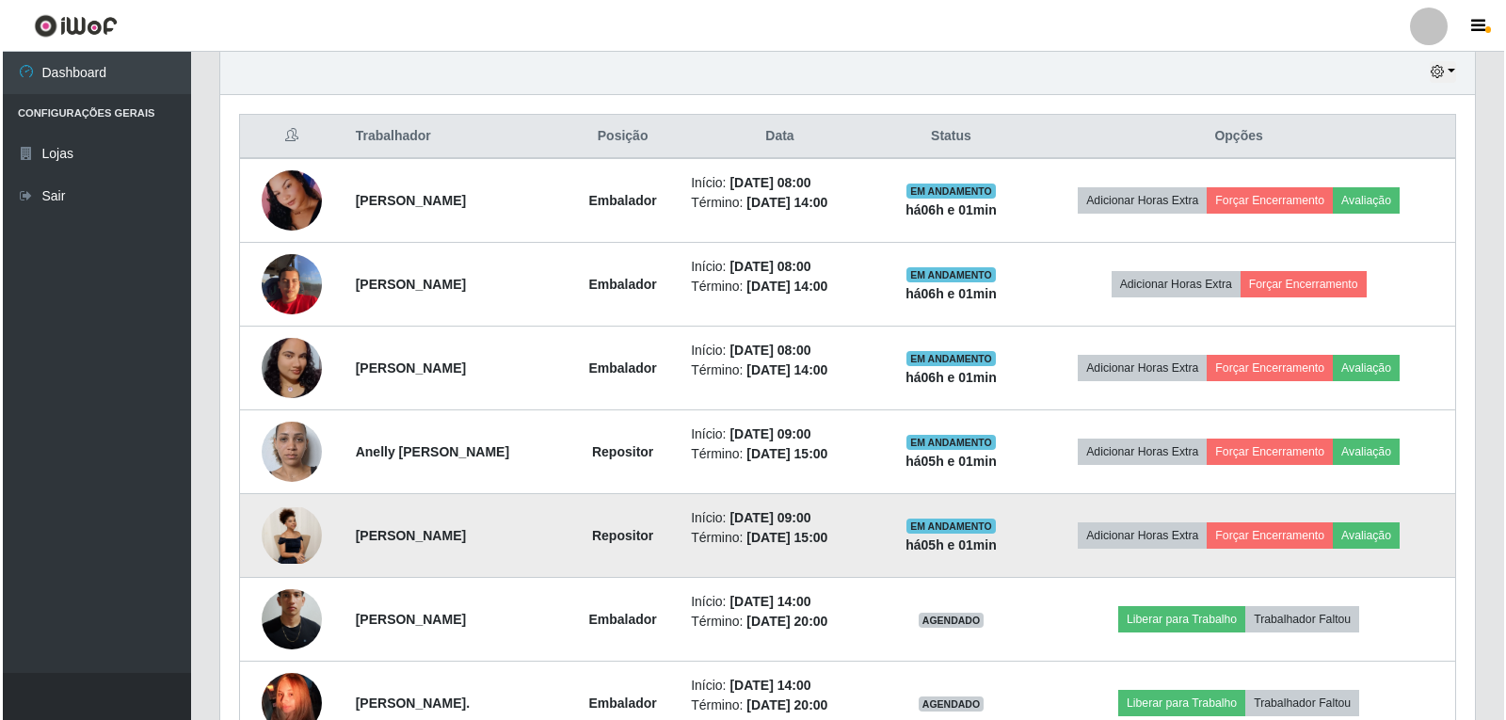
scroll to position [0, 0]
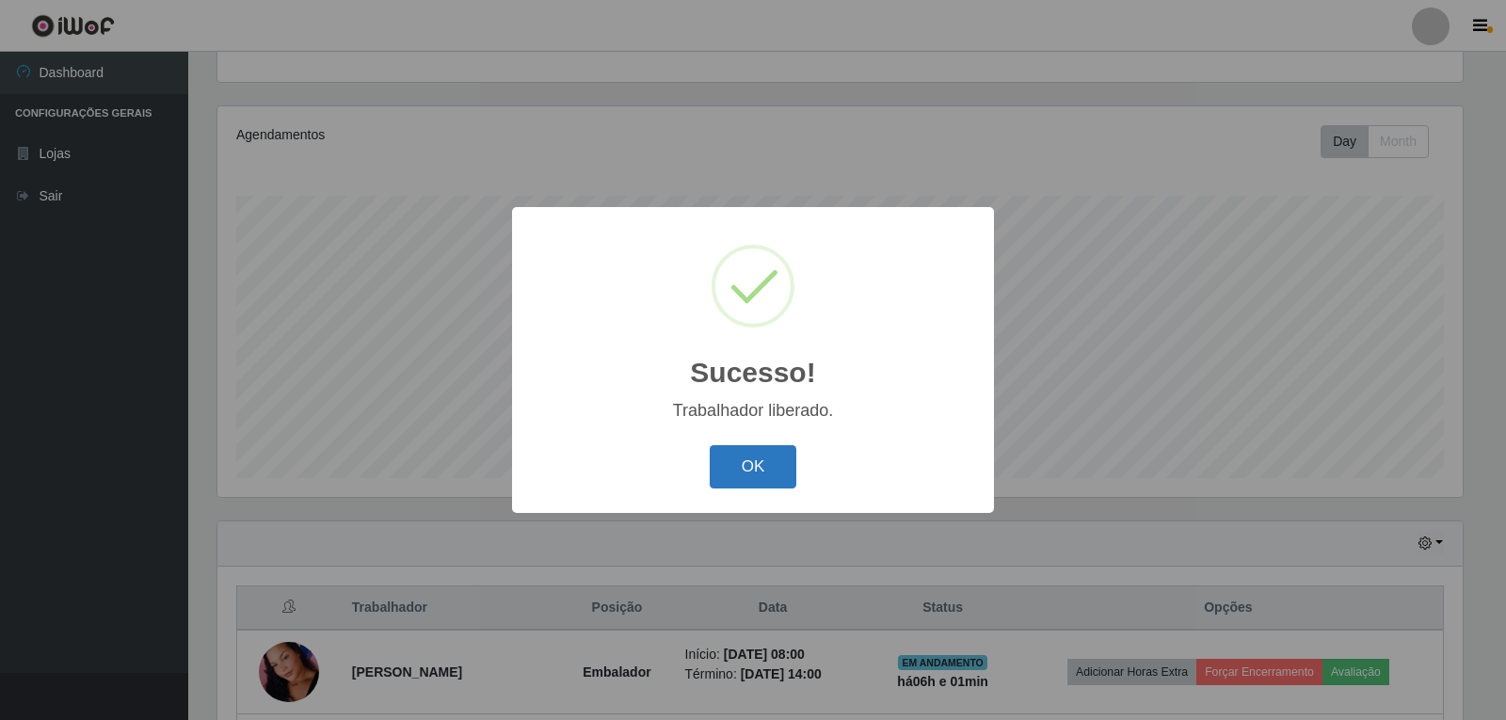
click at [773, 469] on button "OK" at bounding box center [754, 467] width 88 height 44
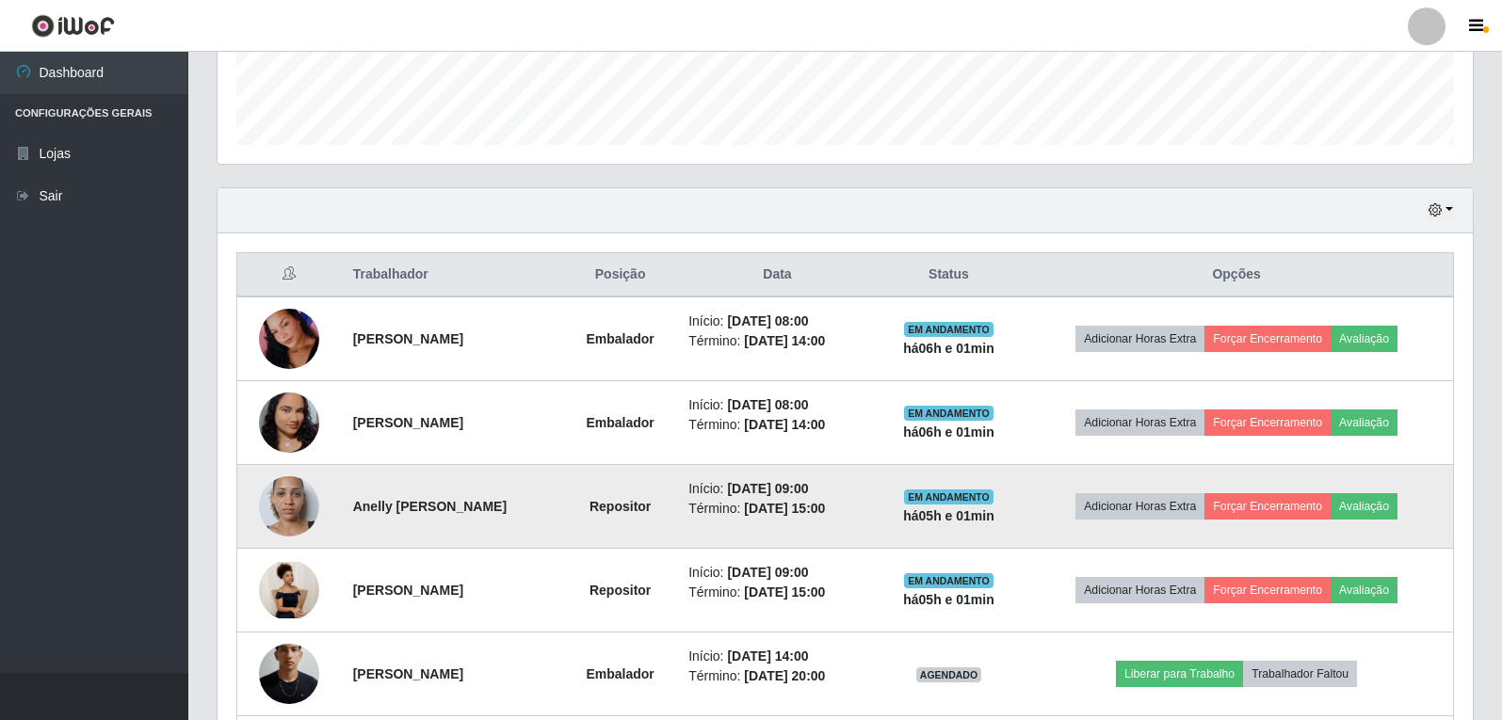
scroll to position [571, 0]
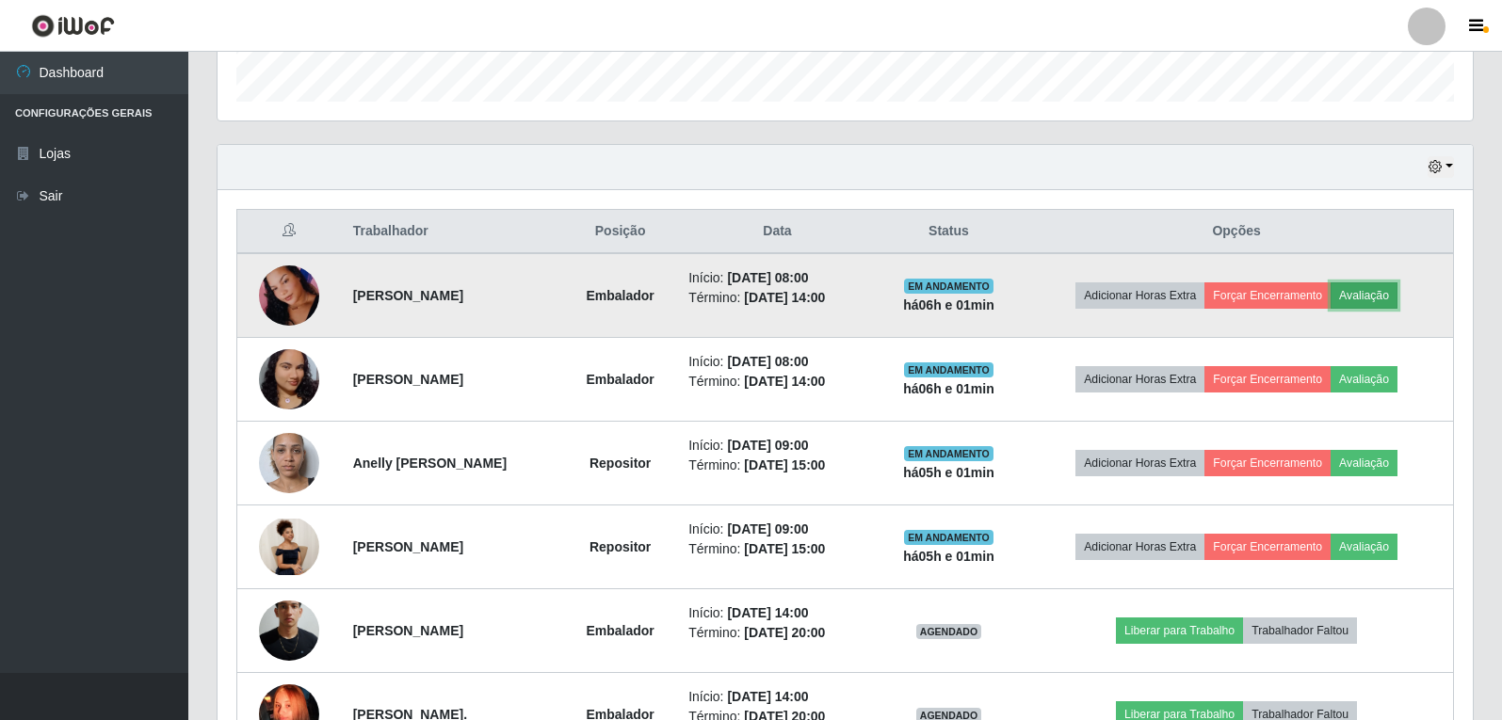
click at [1397, 292] on button "Avaliação" at bounding box center [1363, 295] width 67 height 26
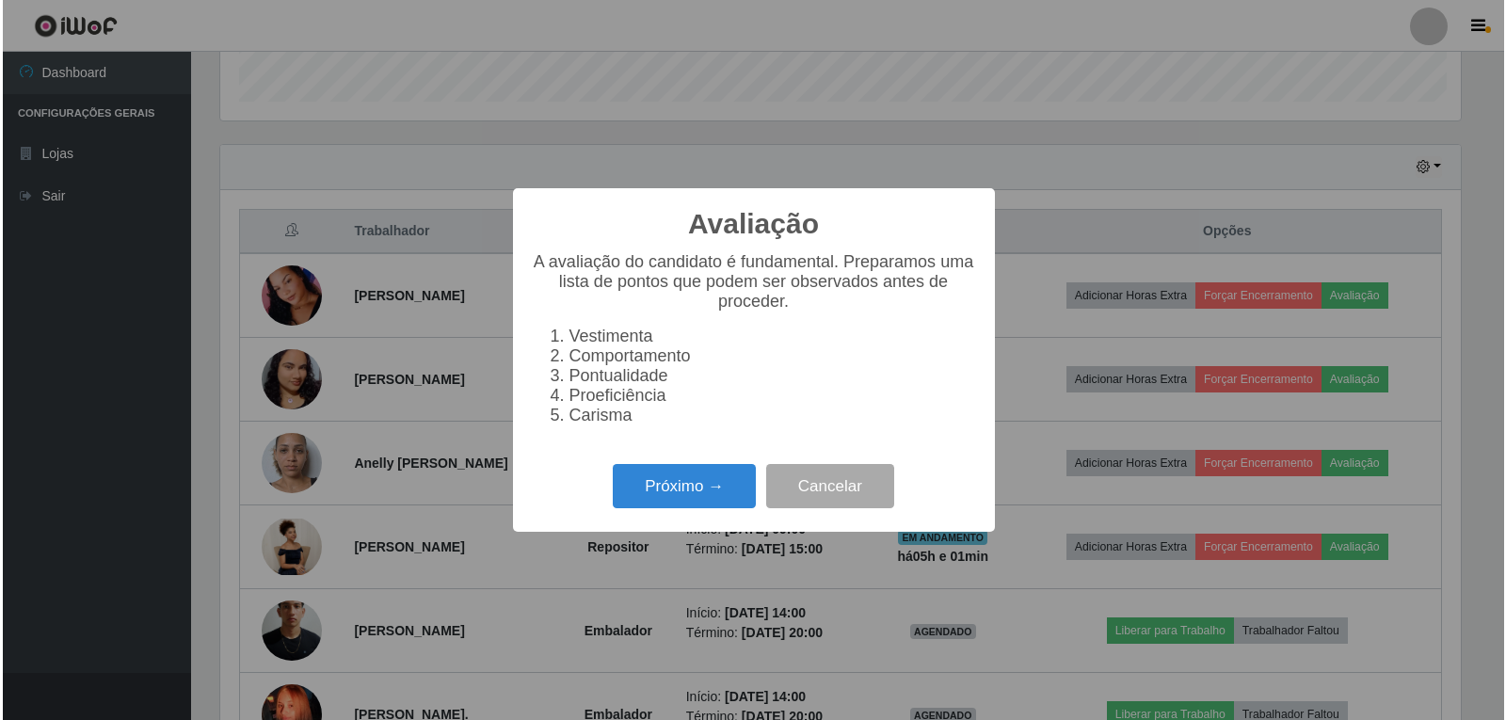
scroll to position [391, 1246]
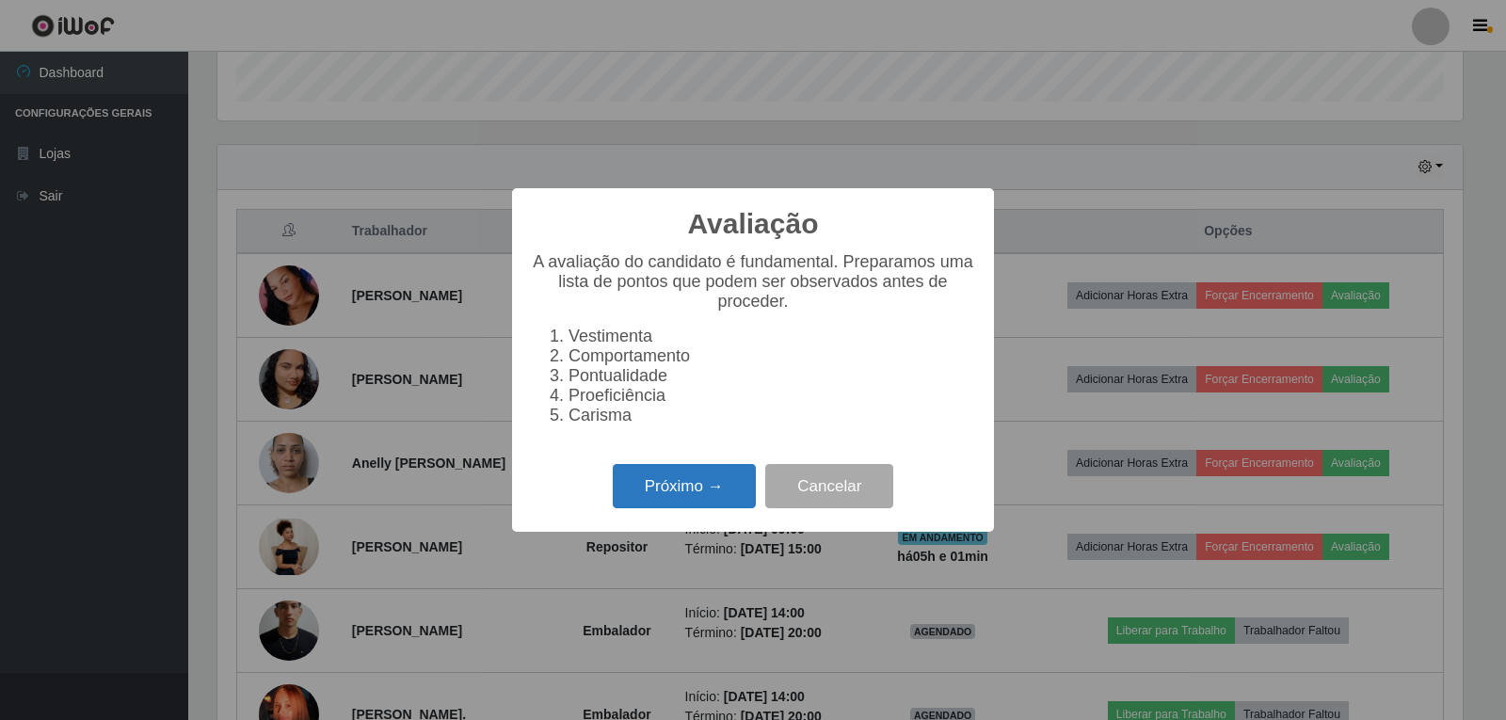
click at [664, 494] on button "Próximo →" at bounding box center [684, 486] width 143 height 44
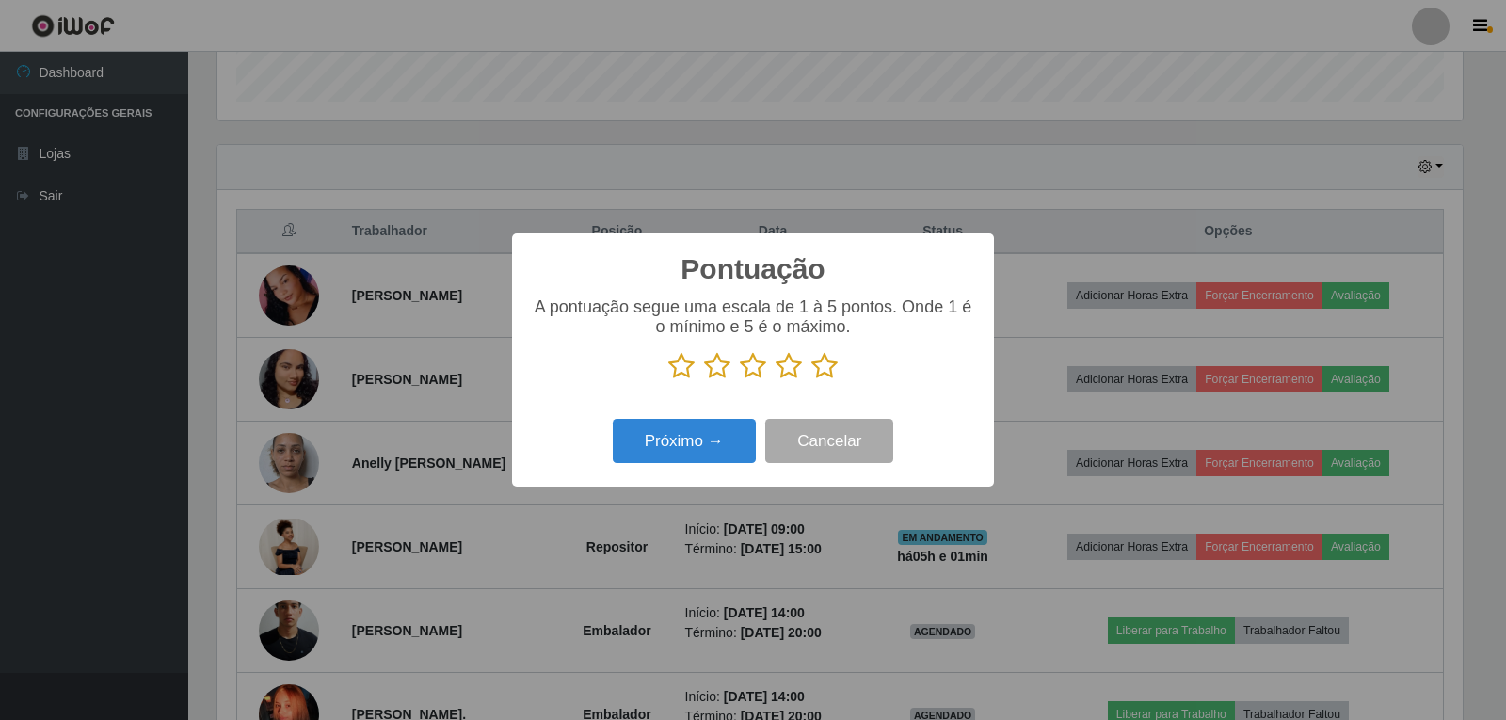
click at [828, 372] on icon at bounding box center [825, 366] width 26 height 28
click at [812, 380] on input "radio" at bounding box center [812, 380] width 0 height 0
click at [694, 442] on button "Próximo →" at bounding box center [684, 441] width 143 height 44
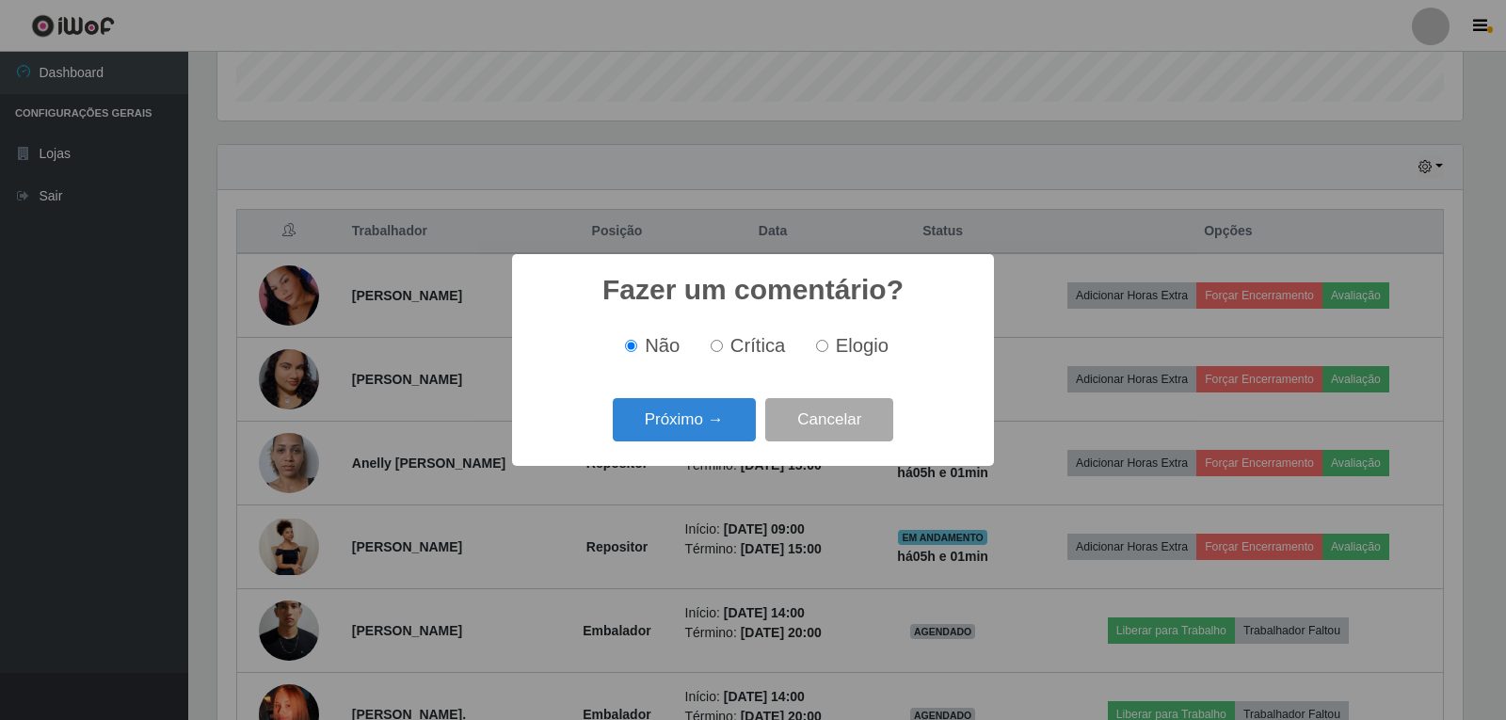
click at [817, 345] on input "Elogio" at bounding box center [822, 346] width 12 height 12
radio input "true"
click at [721, 426] on button "Próximo →" at bounding box center [684, 420] width 143 height 44
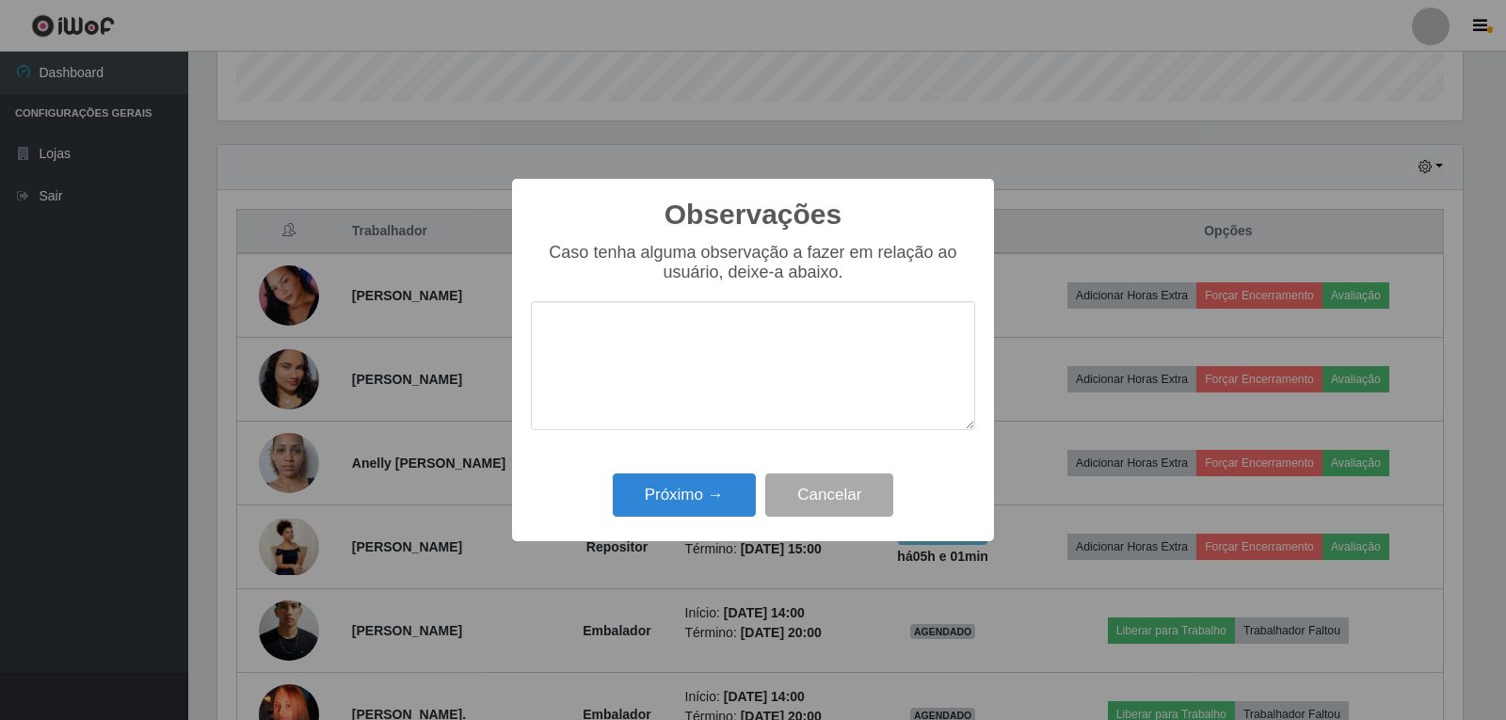
click at [679, 330] on textarea at bounding box center [753, 365] width 444 height 129
type textarea "PROATIVA"
click at [700, 496] on button "Próximo →" at bounding box center [684, 496] width 143 height 44
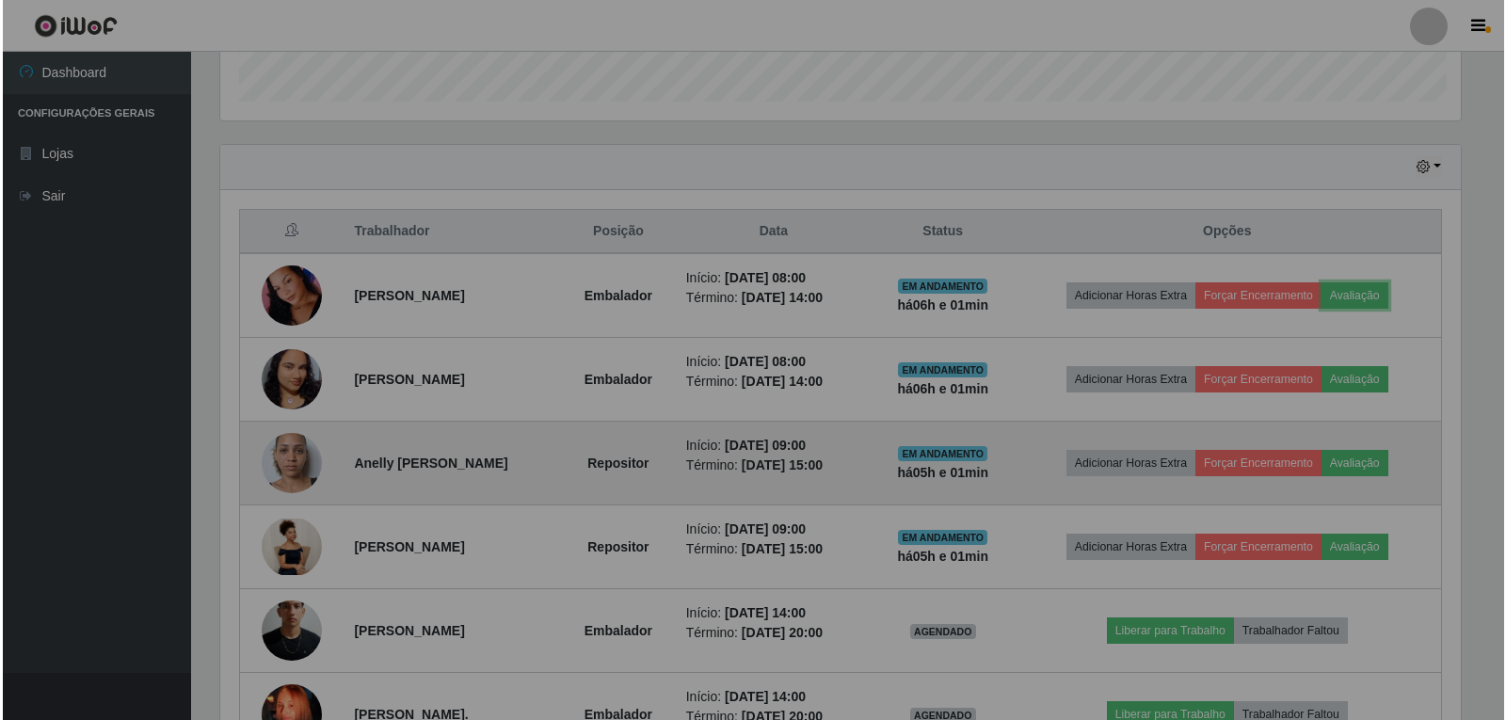
scroll to position [391, 1255]
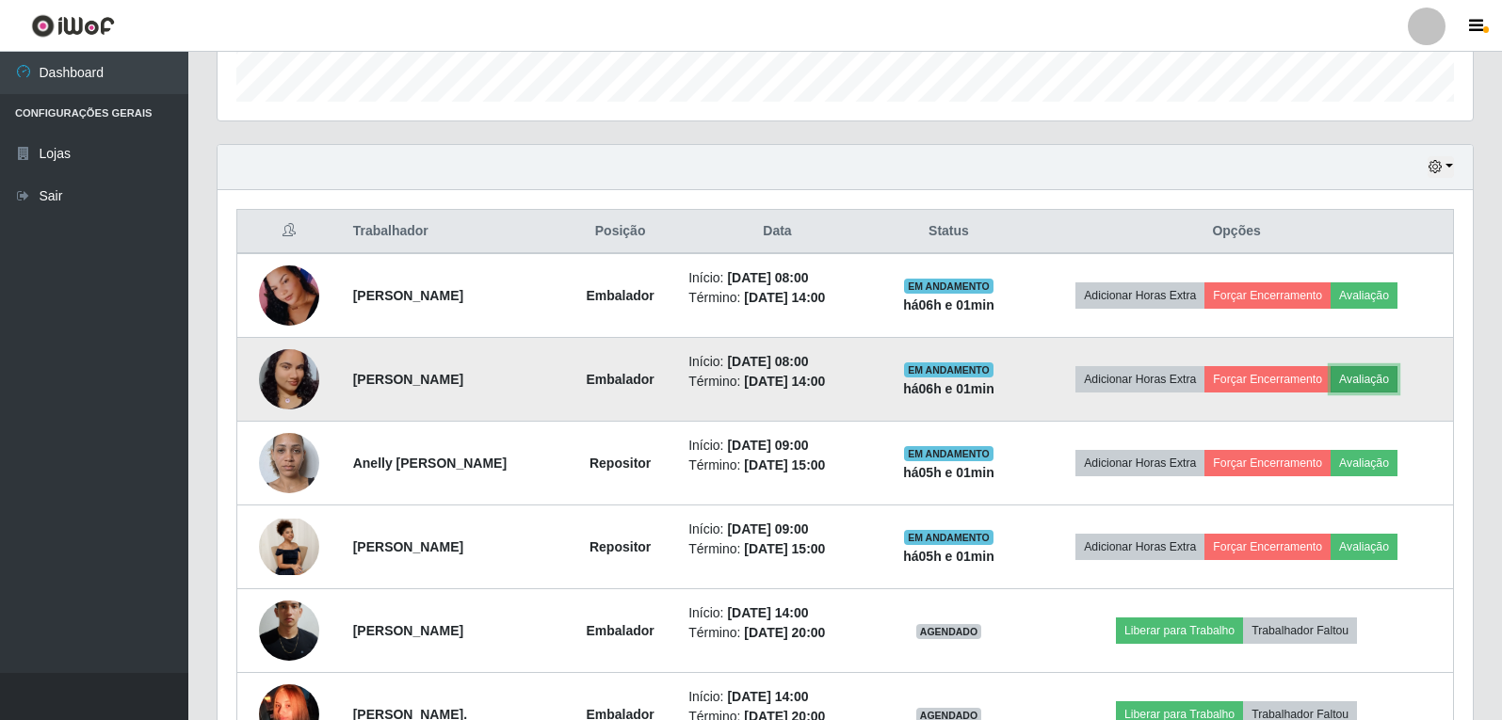
click at [1381, 378] on button "Avaliação" at bounding box center [1363, 379] width 67 height 26
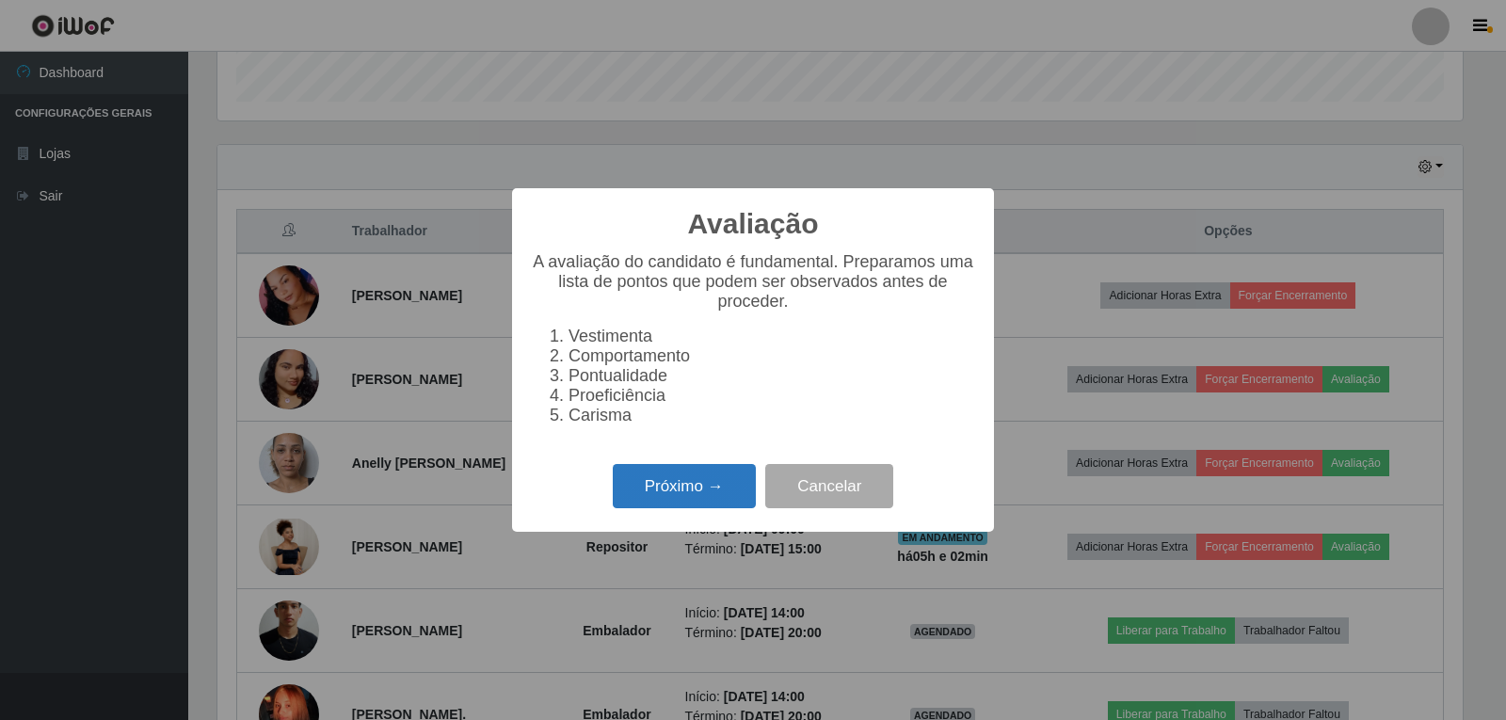
click at [702, 493] on button "Próximo →" at bounding box center [684, 486] width 143 height 44
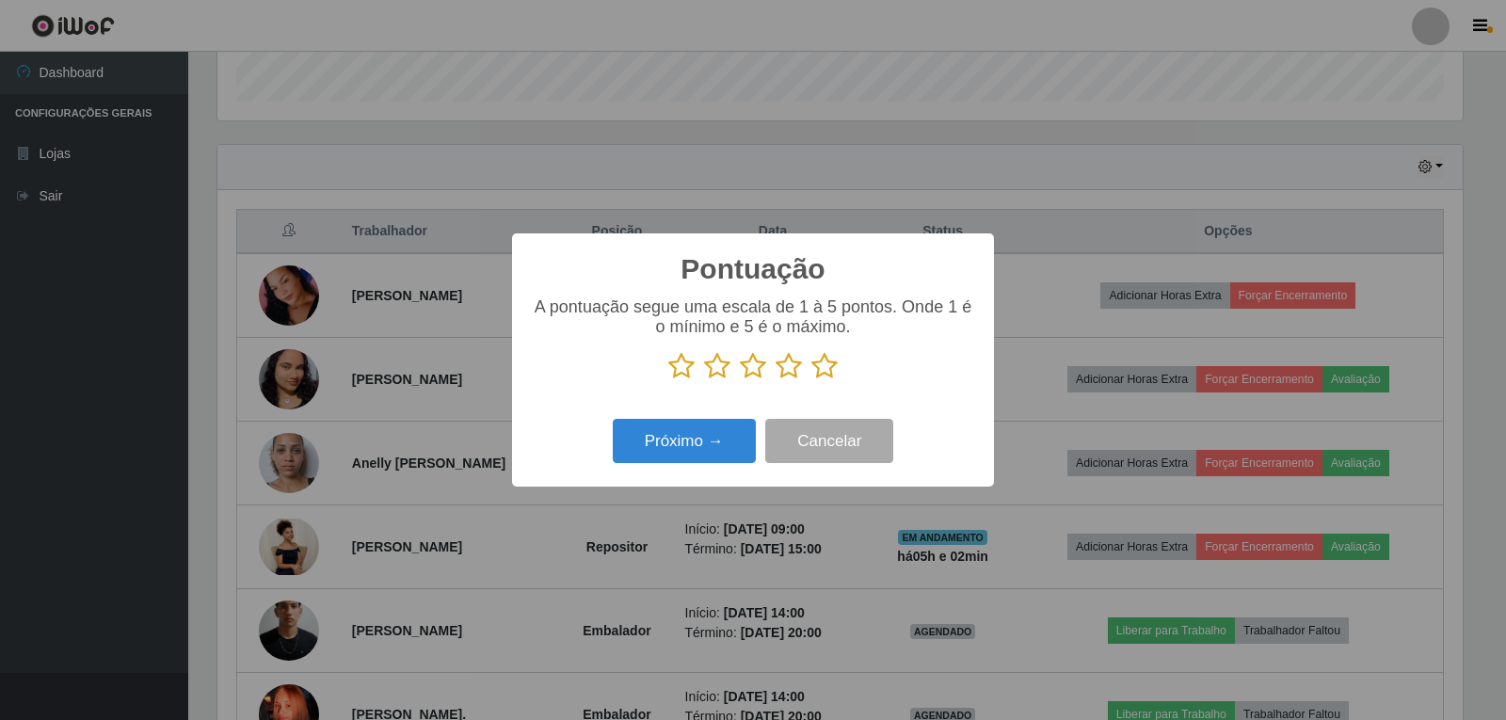
scroll to position [941113, 940258]
click at [820, 375] on icon at bounding box center [825, 366] width 26 height 28
click at [812, 380] on input "radio" at bounding box center [812, 380] width 0 height 0
click at [714, 439] on button "Próximo →" at bounding box center [684, 441] width 143 height 44
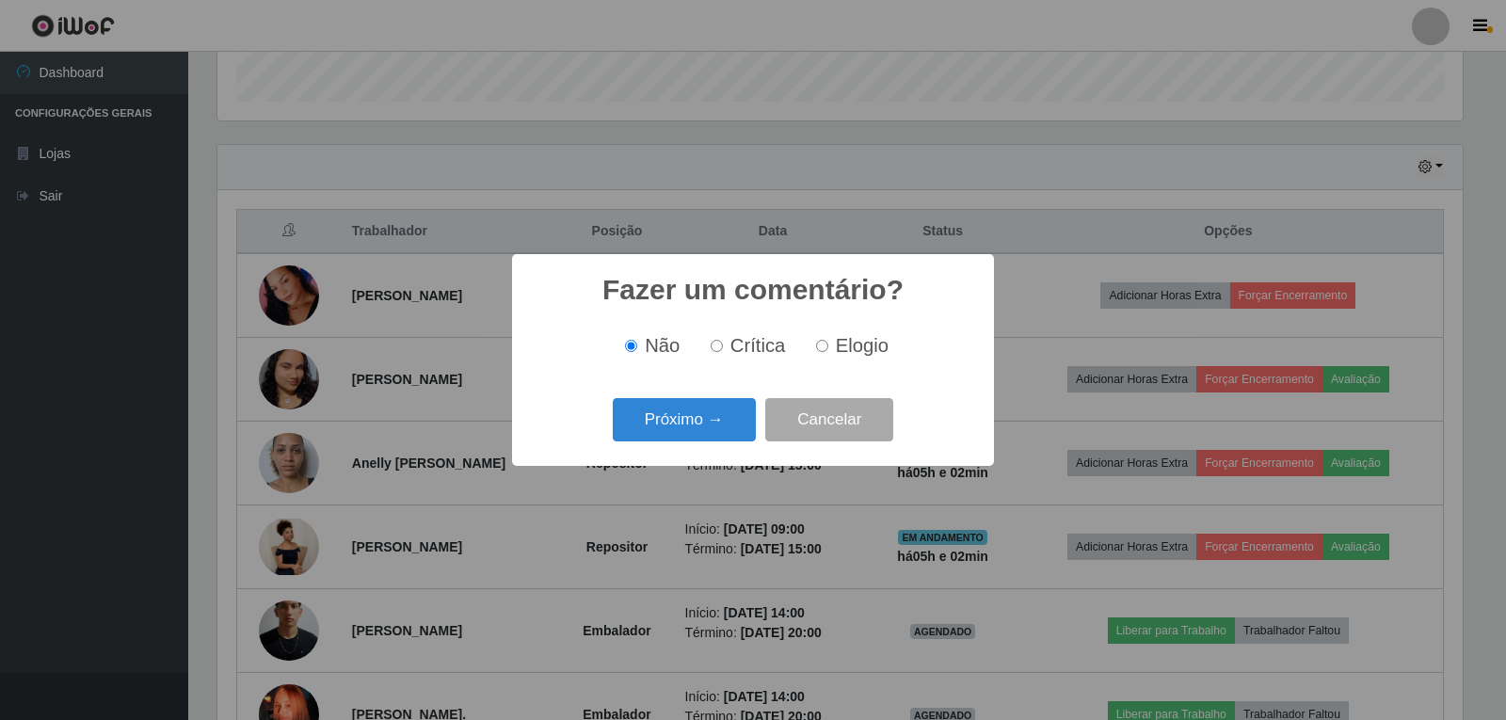
click at [821, 351] on input "Elogio" at bounding box center [822, 346] width 12 height 12
radio input "true"
click at [679, 428] on button "Próximo →" at bounding box center [684, 420] width 143 height 44
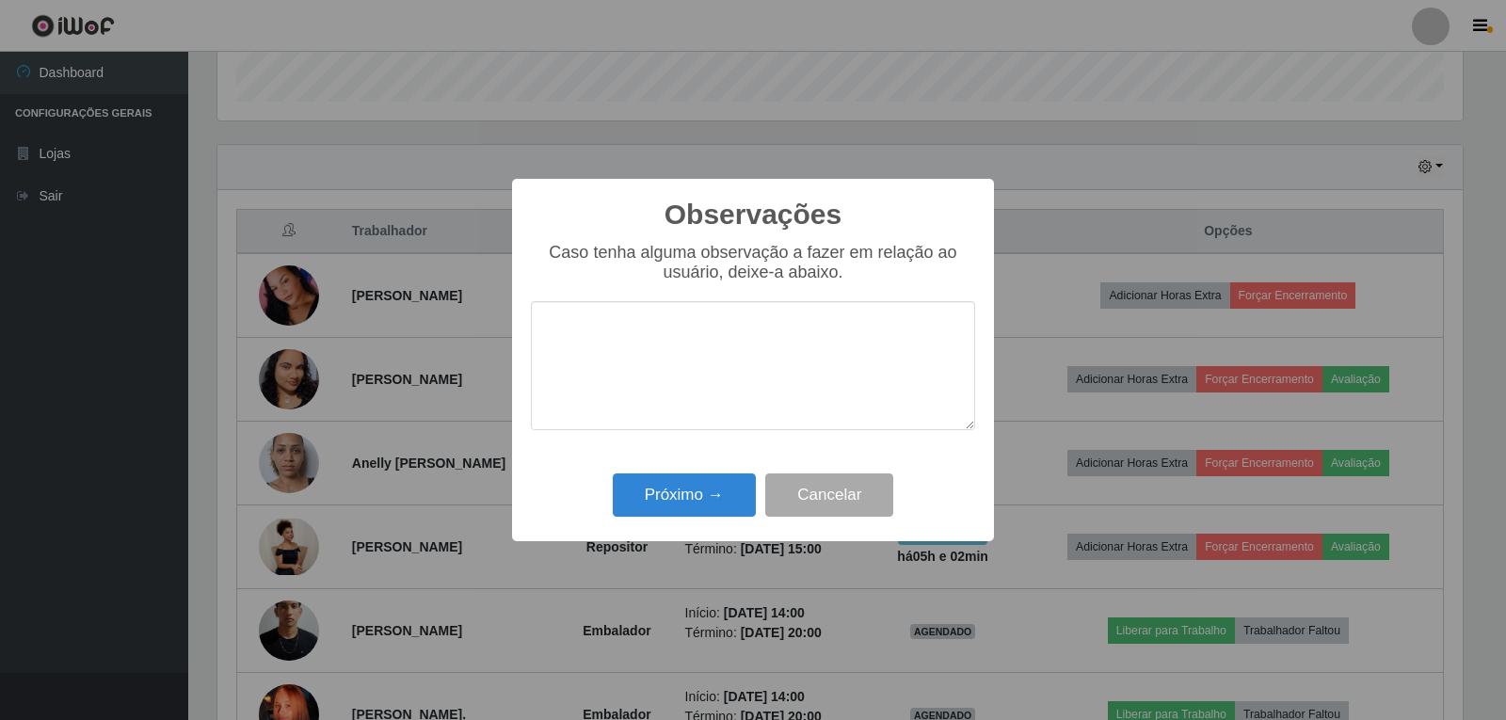
click at [731, 360] on textarea at bounding box center [753, 365] width 444 height 129
type textarea "PROATIVA"
click at [680, 491] on button "Próximo →" at bounding box center [684, 496] width 143 height 44
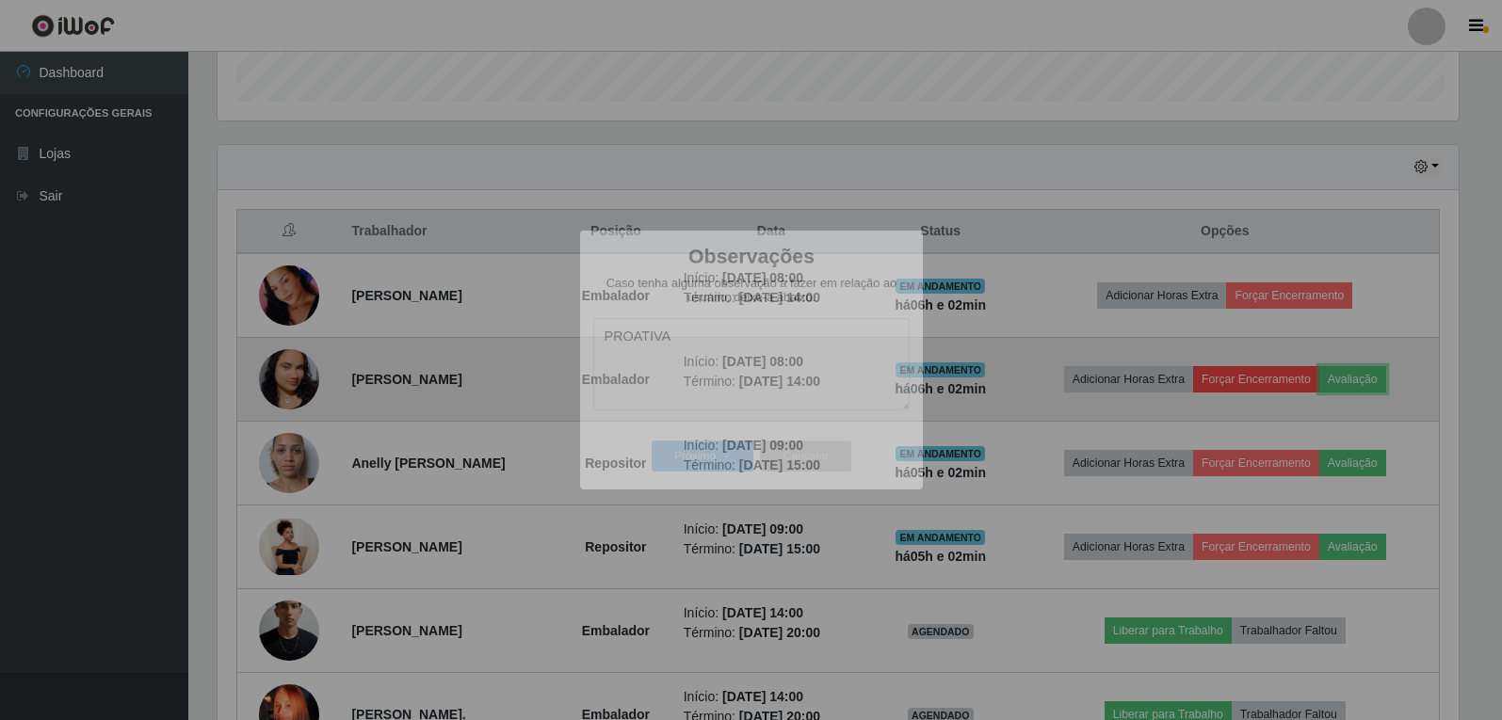
scroll to position [391, 1255]
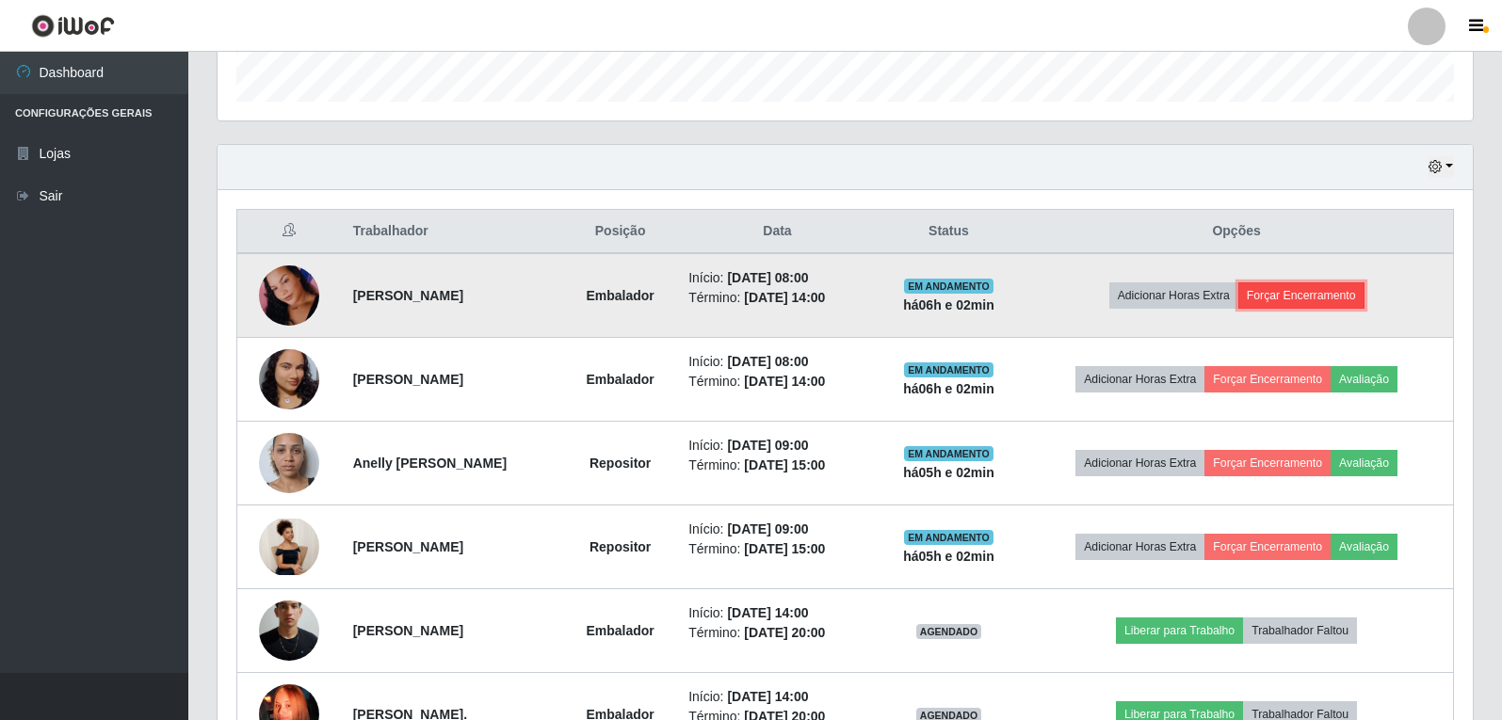
click at [1342, 294] on button "Forçar Encerramento" at bounding box center [1301, 295] width 126 height 26
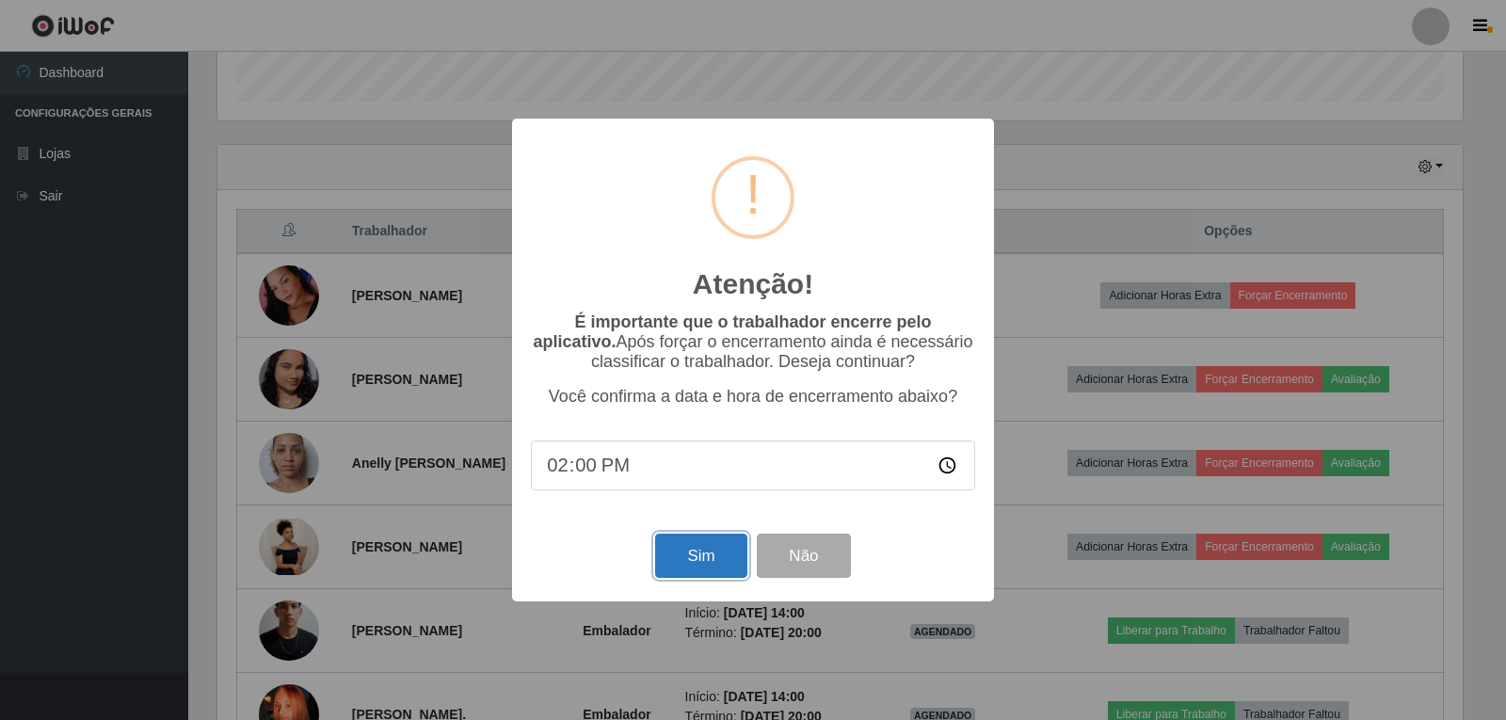
click at [706, 560] on button "Sim" at bounding box center [700, 556] width 91 height 44
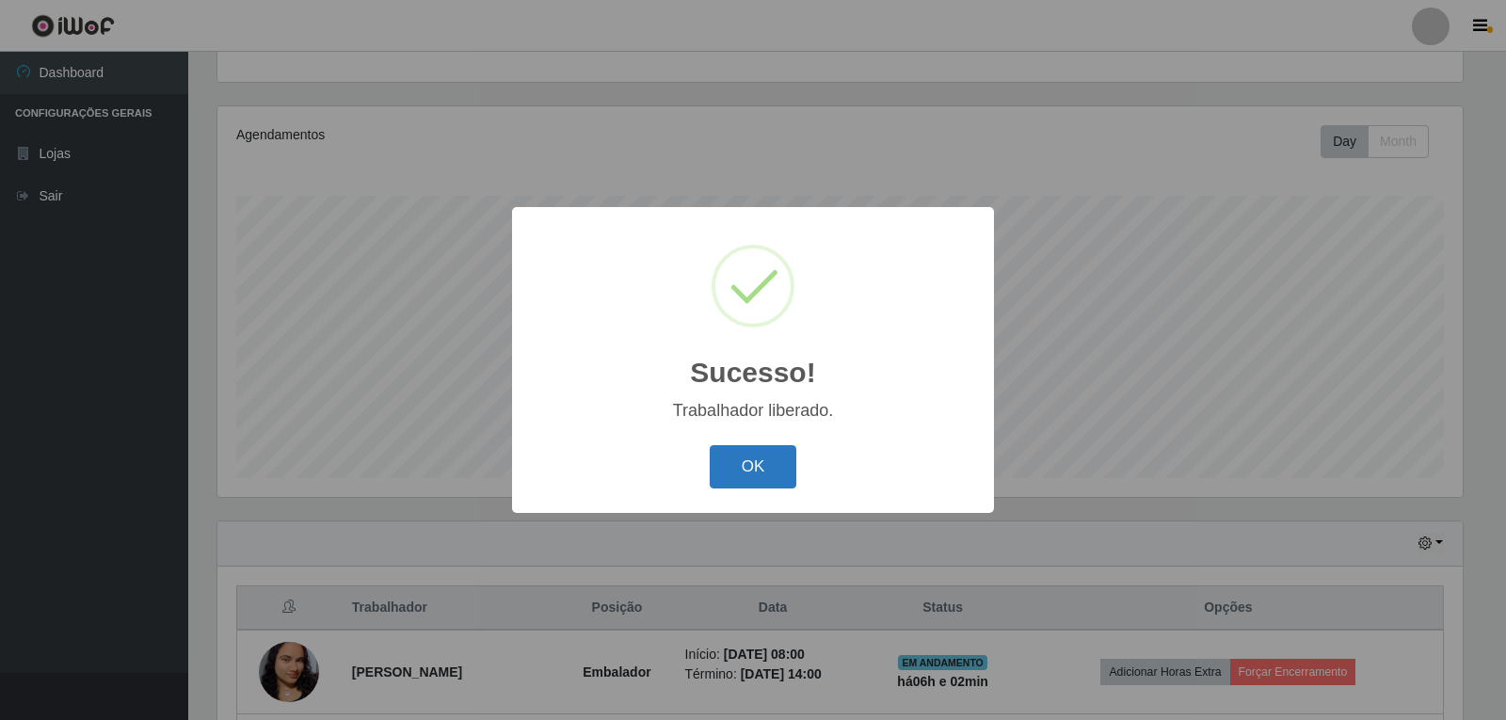
click at [757, 458] on button "OK" at bounding box center [754, 467] width 88 height 44
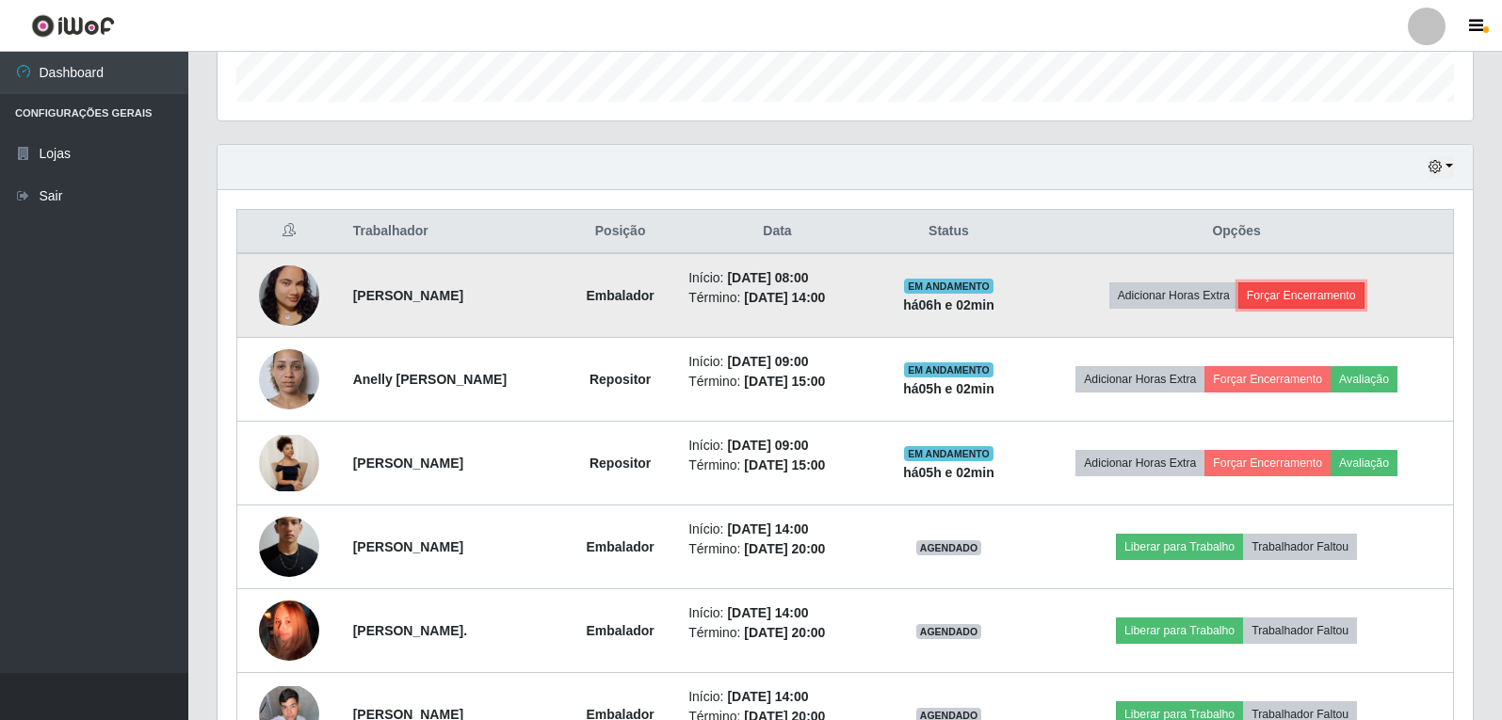
click at [1359, 301] on button "Forçar Encerramento" at bounding box center [1301, 295] width 126 height 26
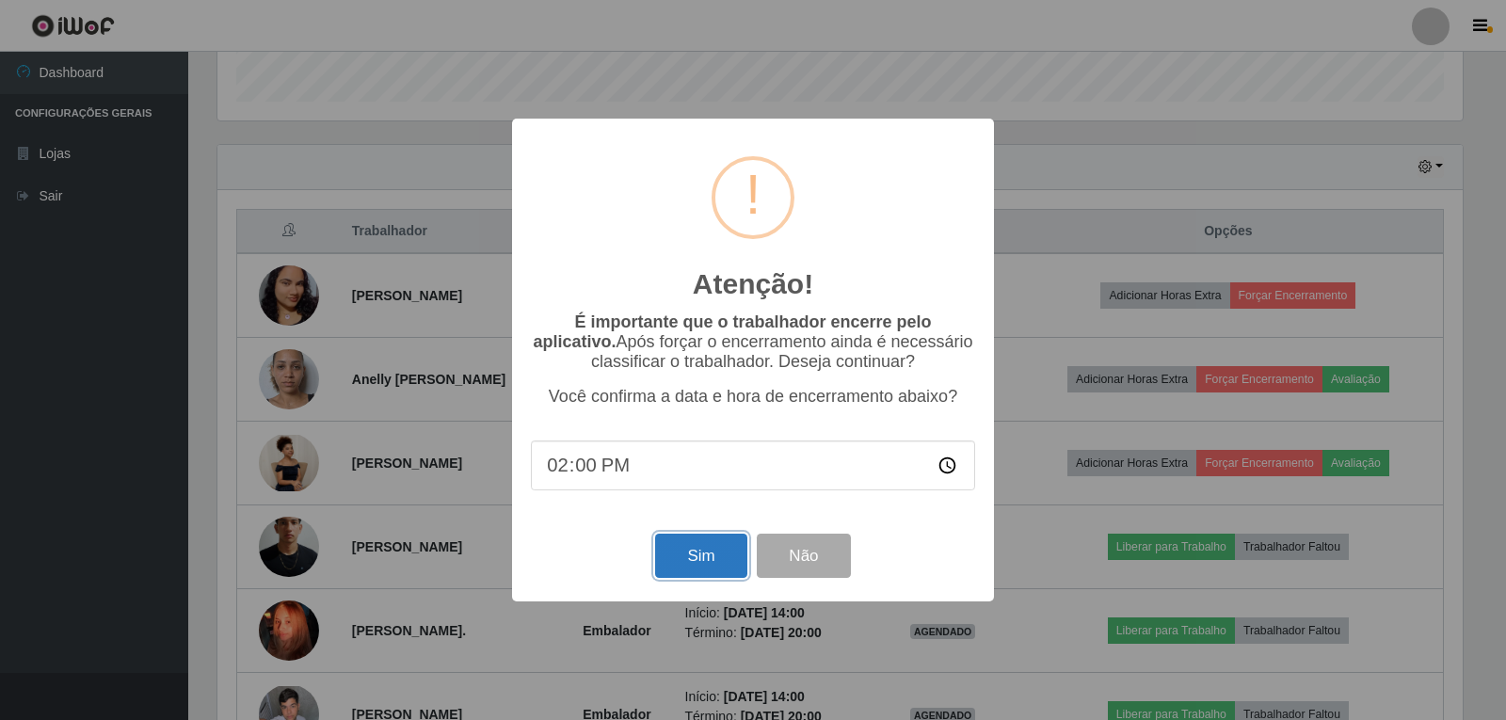
click at [682, 565] on button "Sim" at bounding box center [700, 556] width 91 height 44
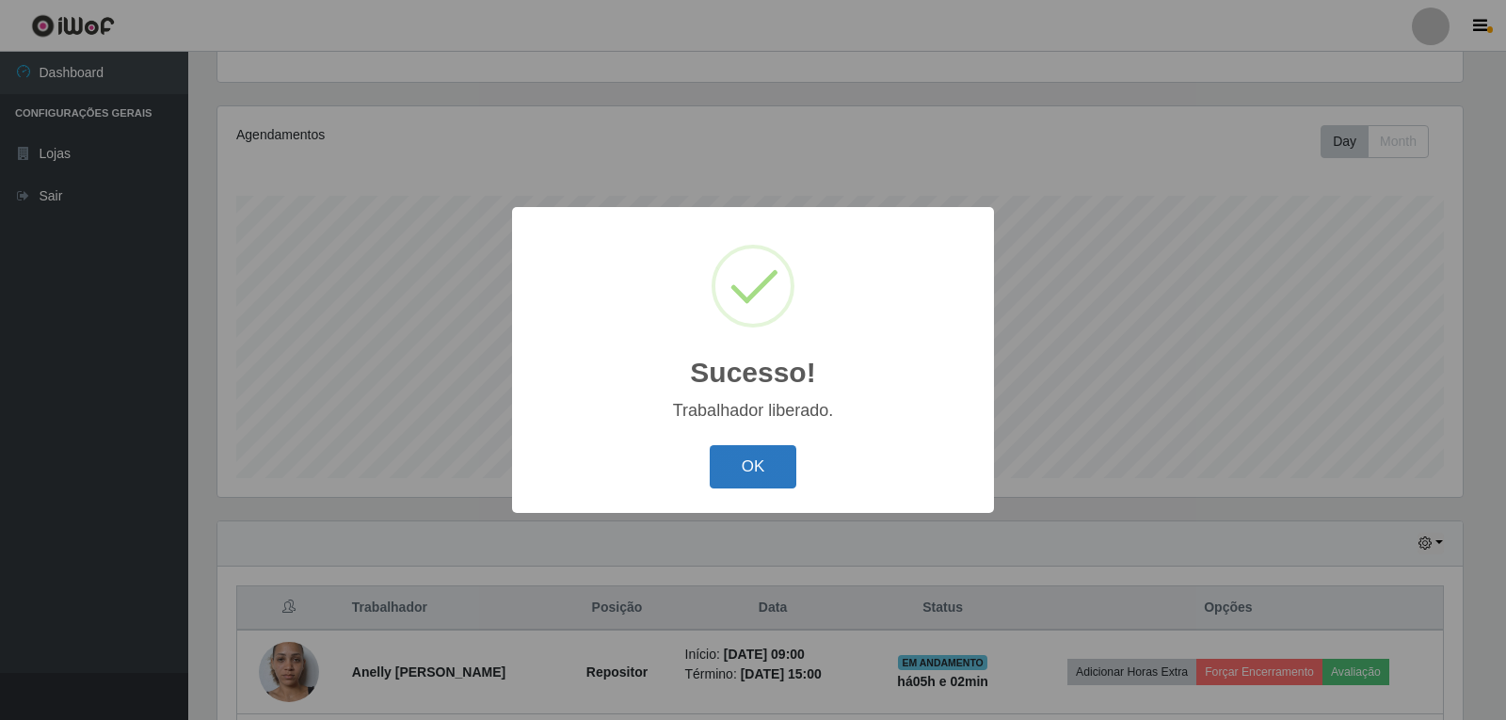
click at [759, 466] on button "OK" at bounding box center [754, 467] width 88 height 44
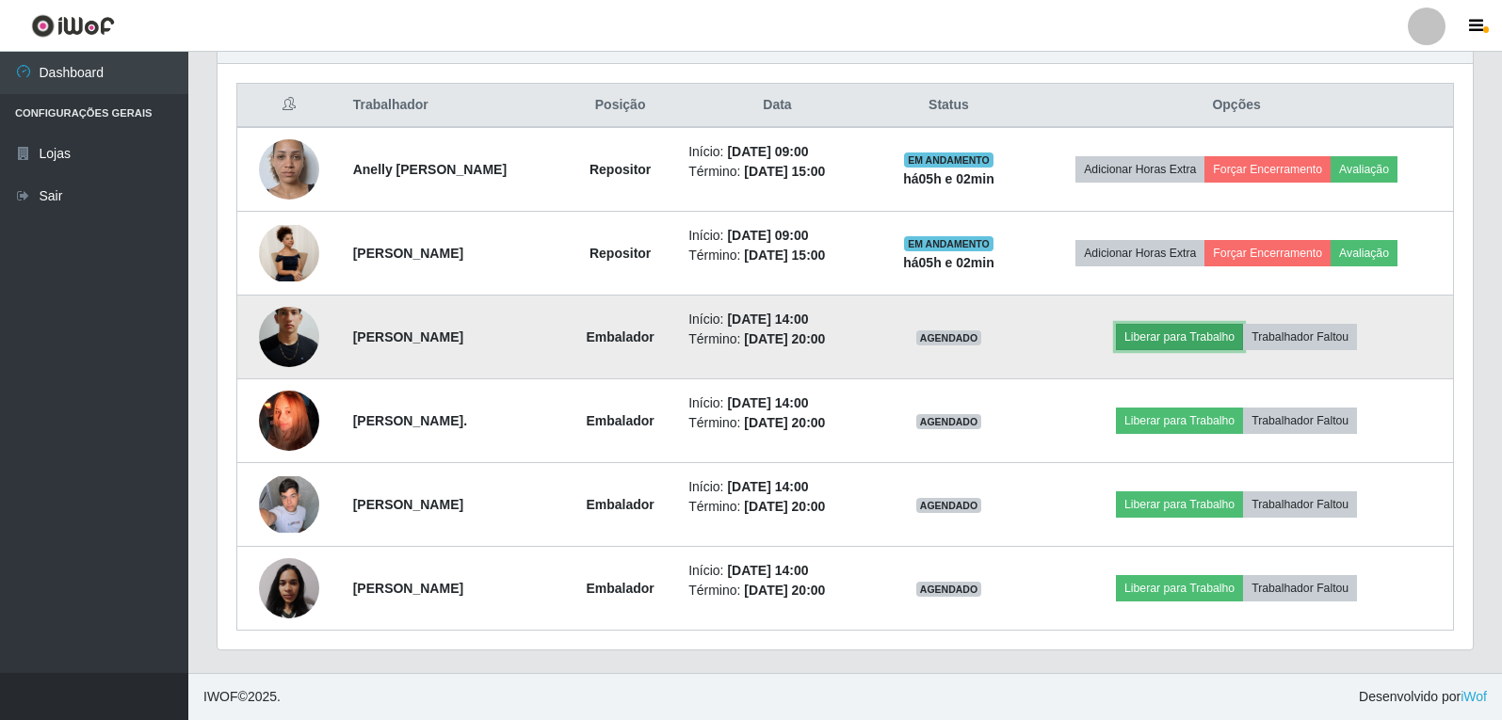
click at [1222, 328] on button "Liberar para Trabalho" at bounding box center [1179, 337] width 127 height 26
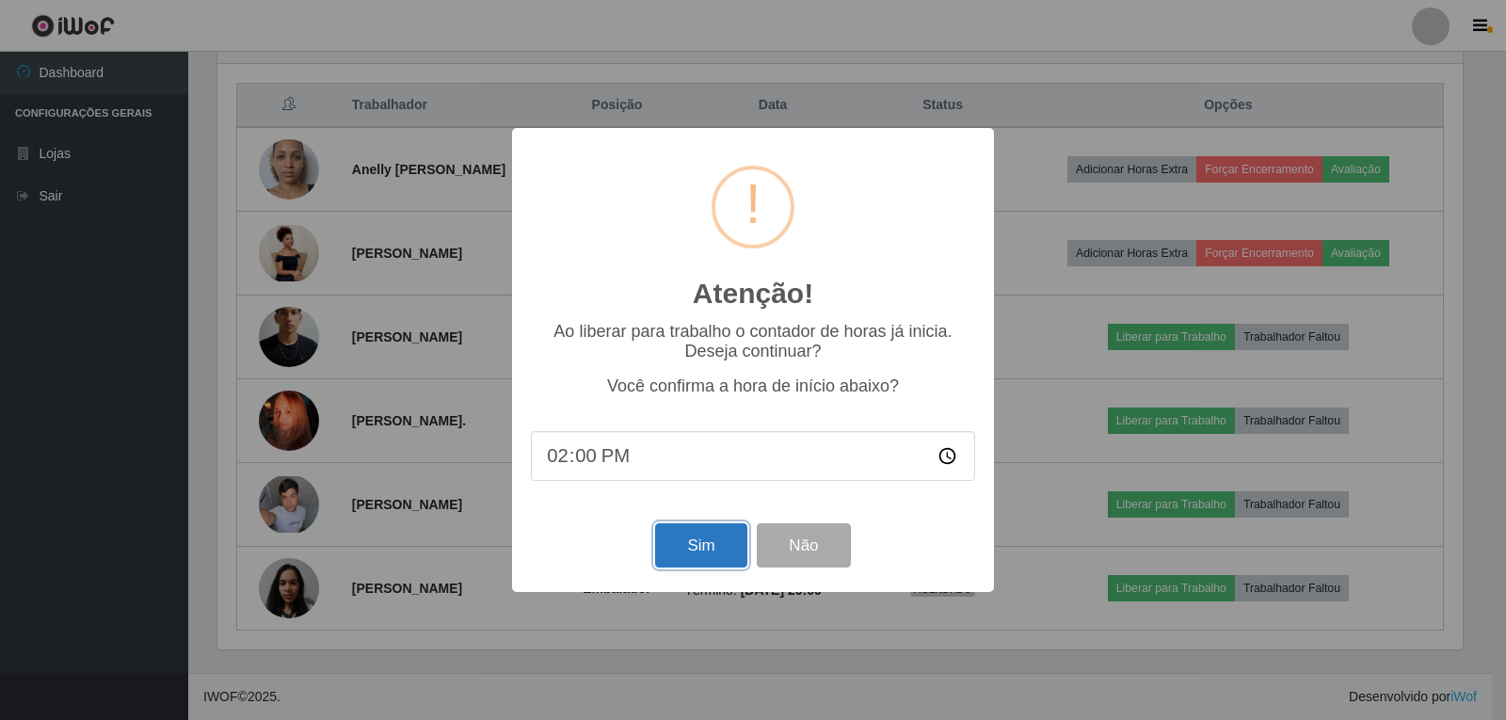
click at [695, 549] on button "Sim" at bounding box center [700, 545] width 91 height 44
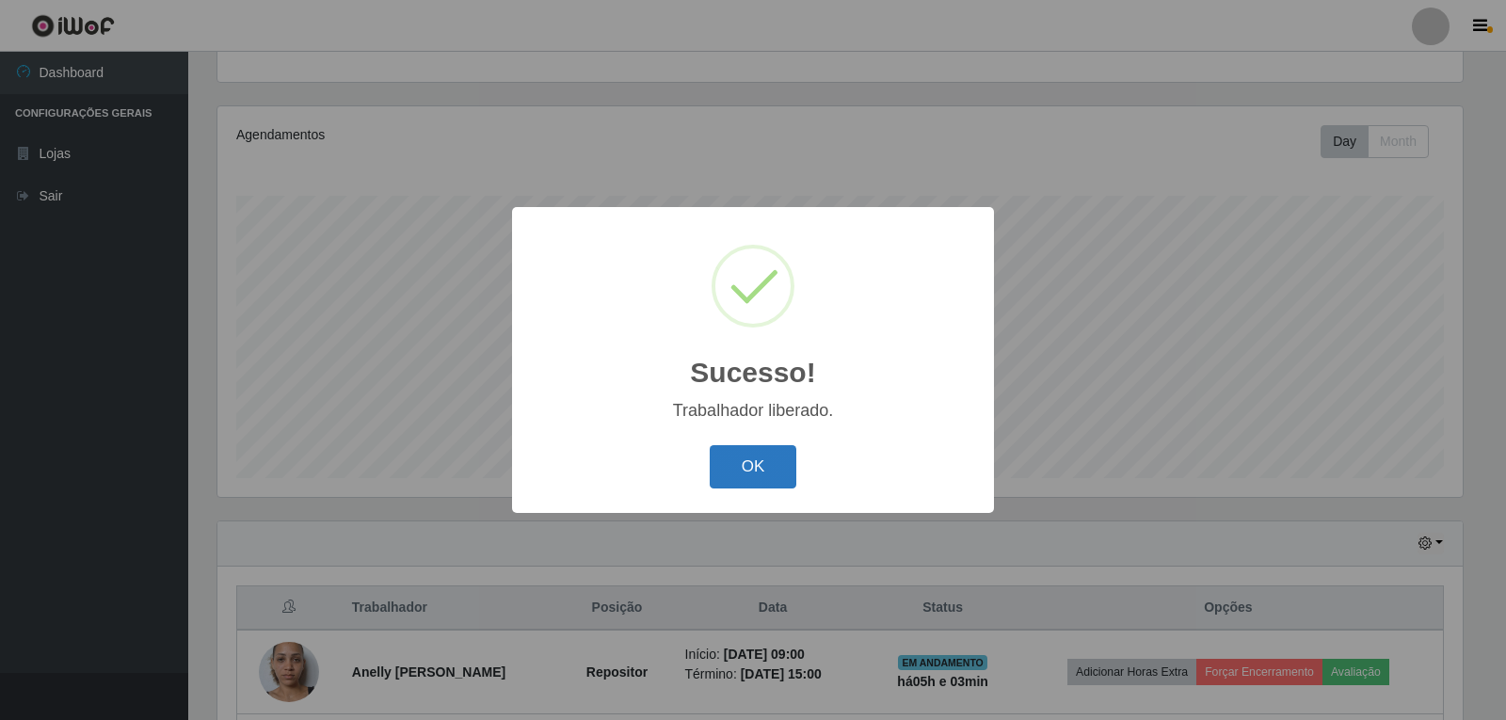
click at [759, 469] on button "OK" at bounding box center [754, 467] width 88 height 44
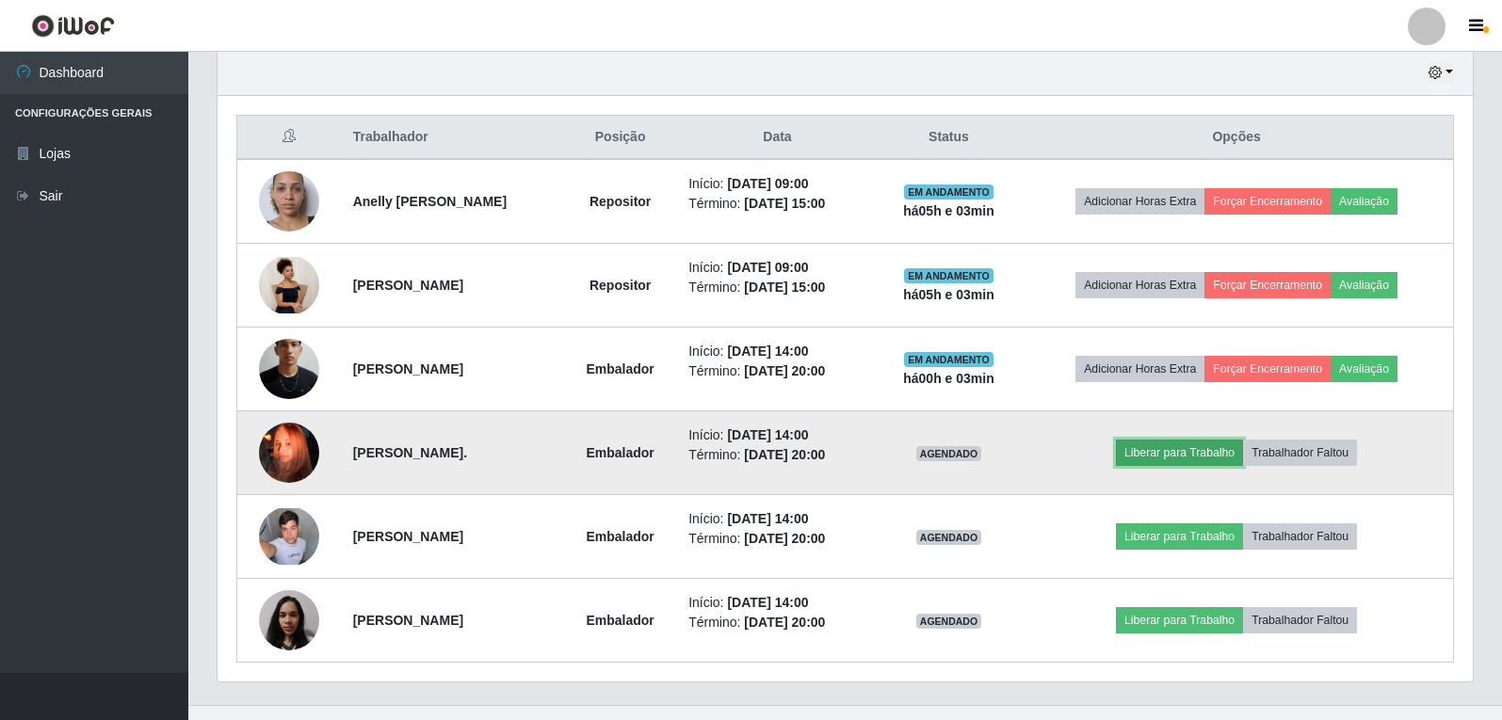
click at [1161, 461] on button "Liberar para Trabalho" at bounding box center [1179, 453] width 127 height 26
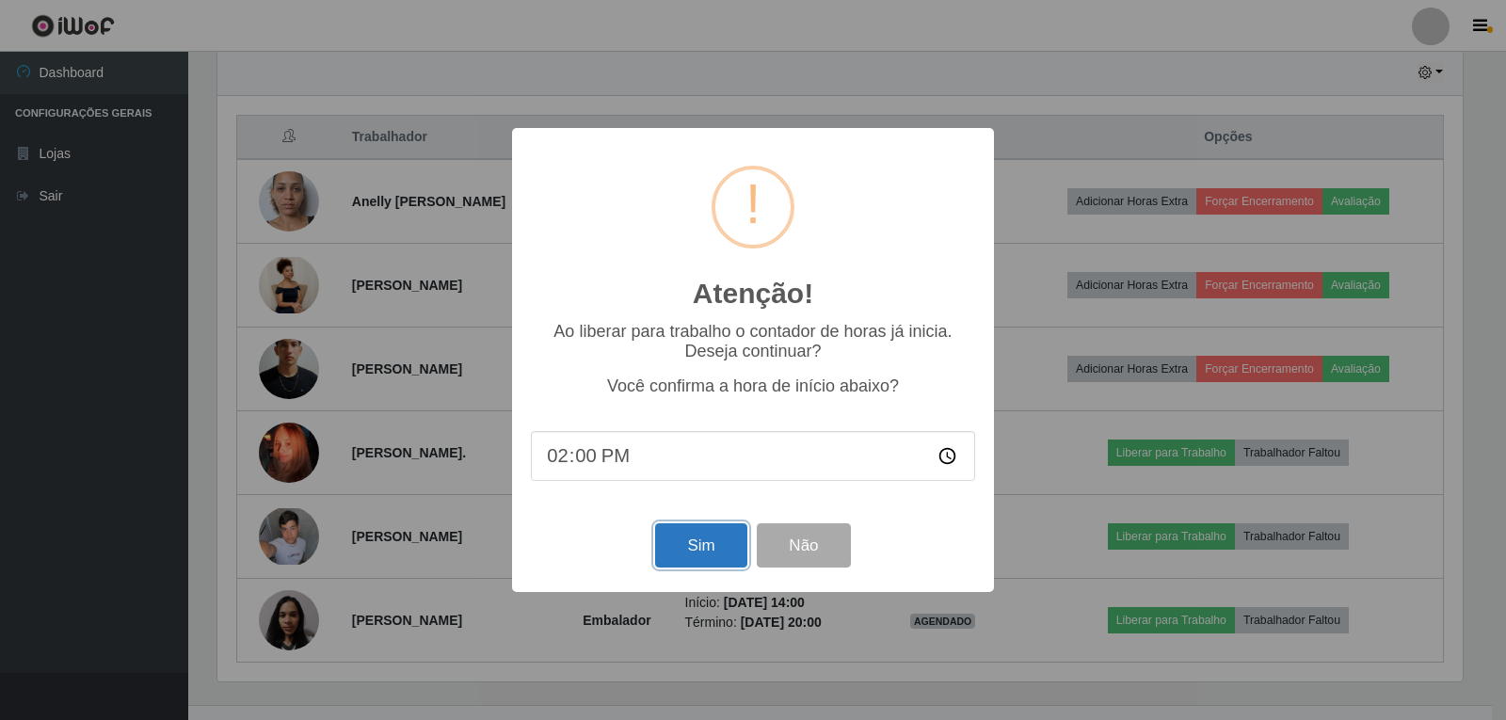
click at [707, 548] on button "Sim" at bounding box center [700, 545] width 91 height 44
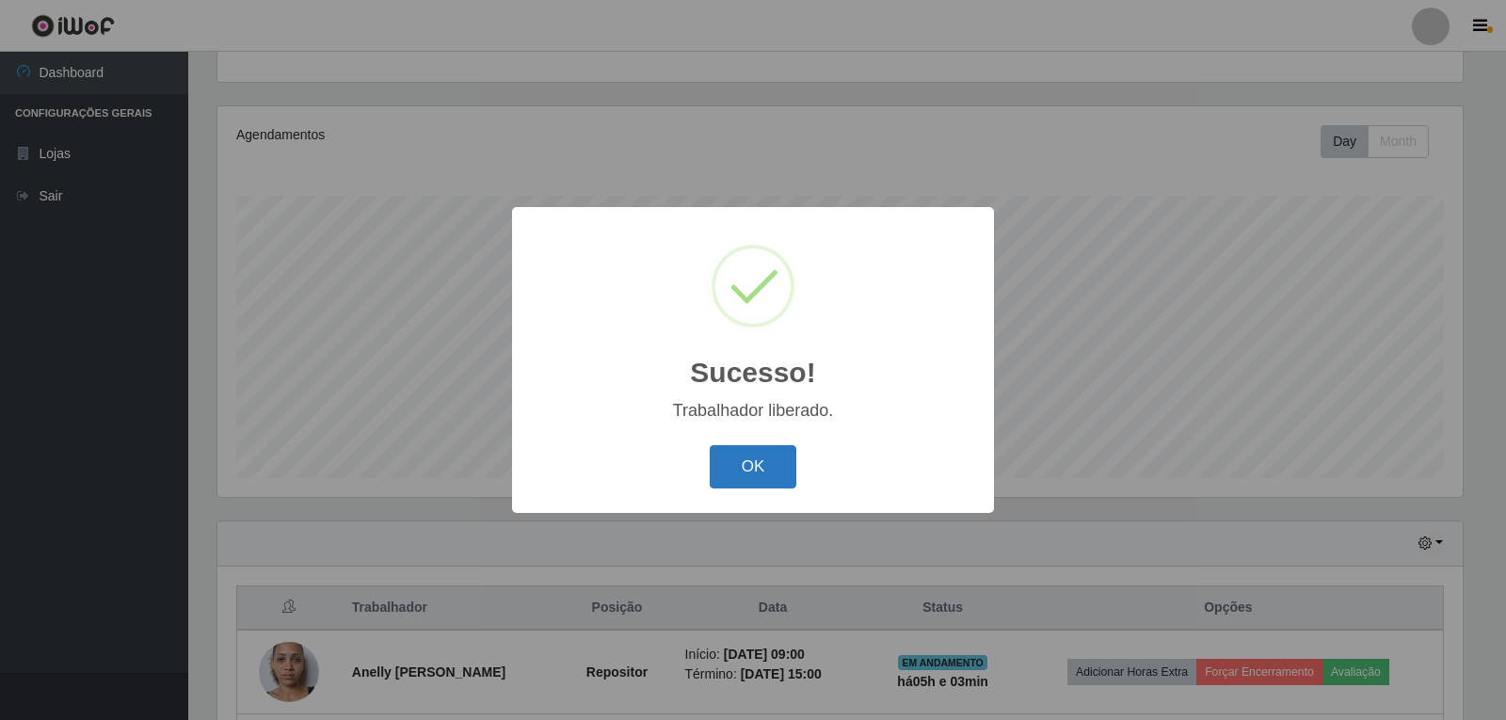
click at [765, 461] on button "OK" at bounding box center [754, 467] width 88 height 44
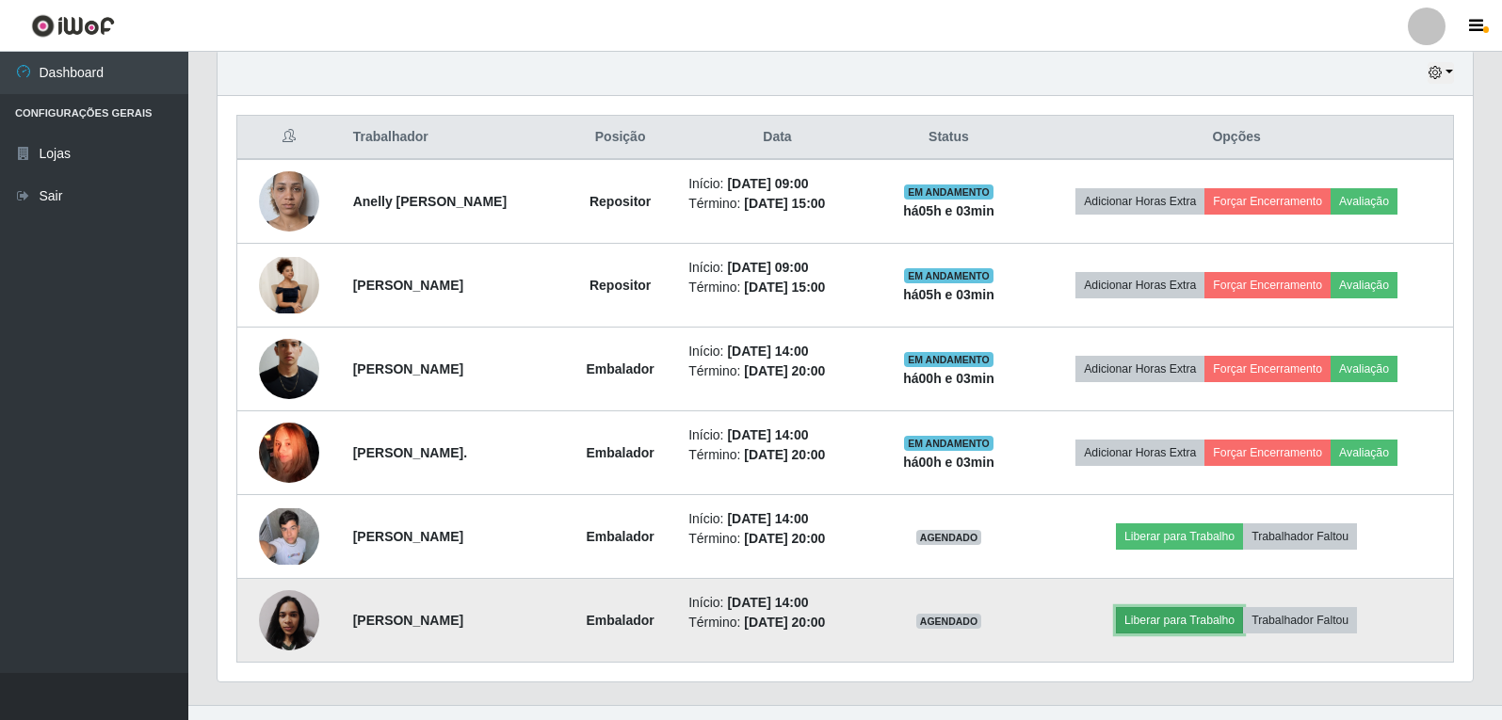
click at [1188, 620] on button "Liberar para Trabalho" at bounding box center [1179, 620] width 127 height 26
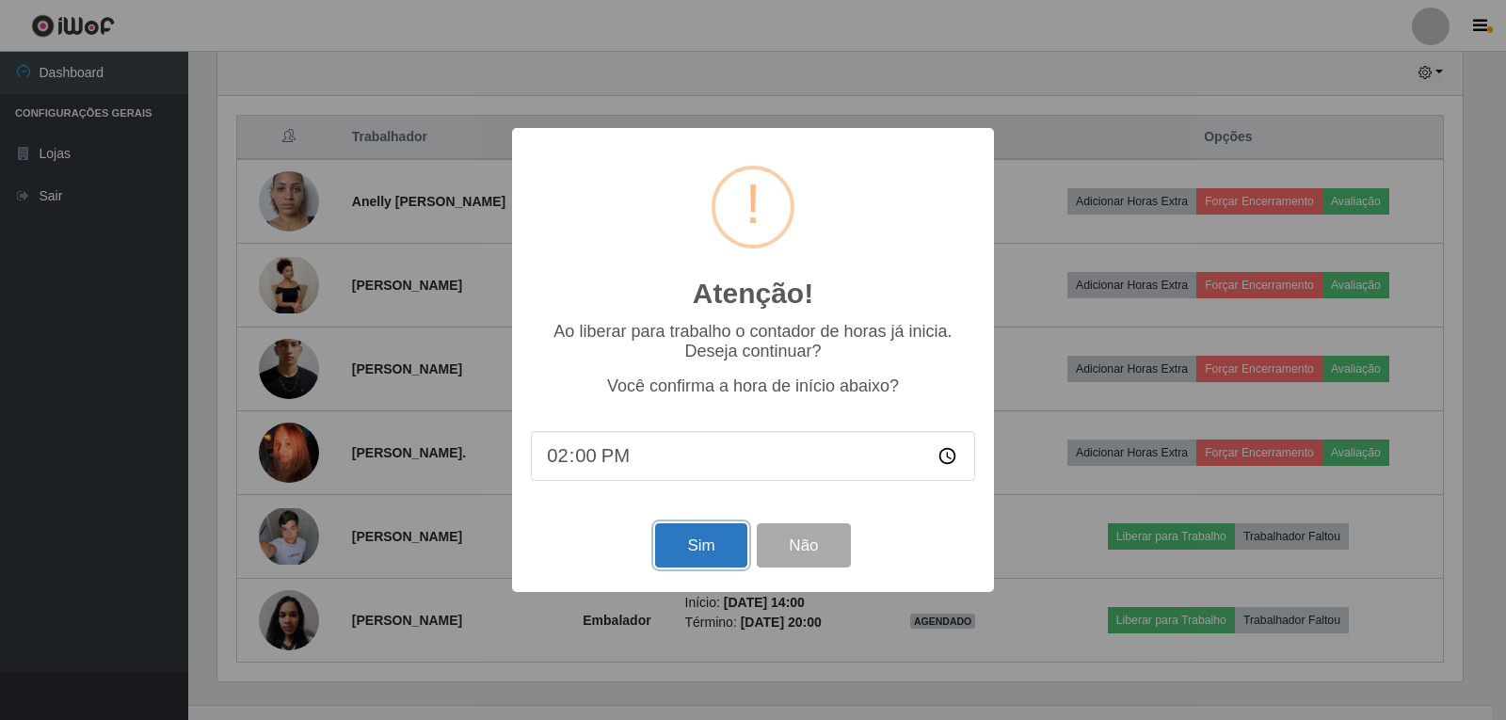
click at [723, 545] on button "Sim" at bounding box center [700, 545] width 91 height 44
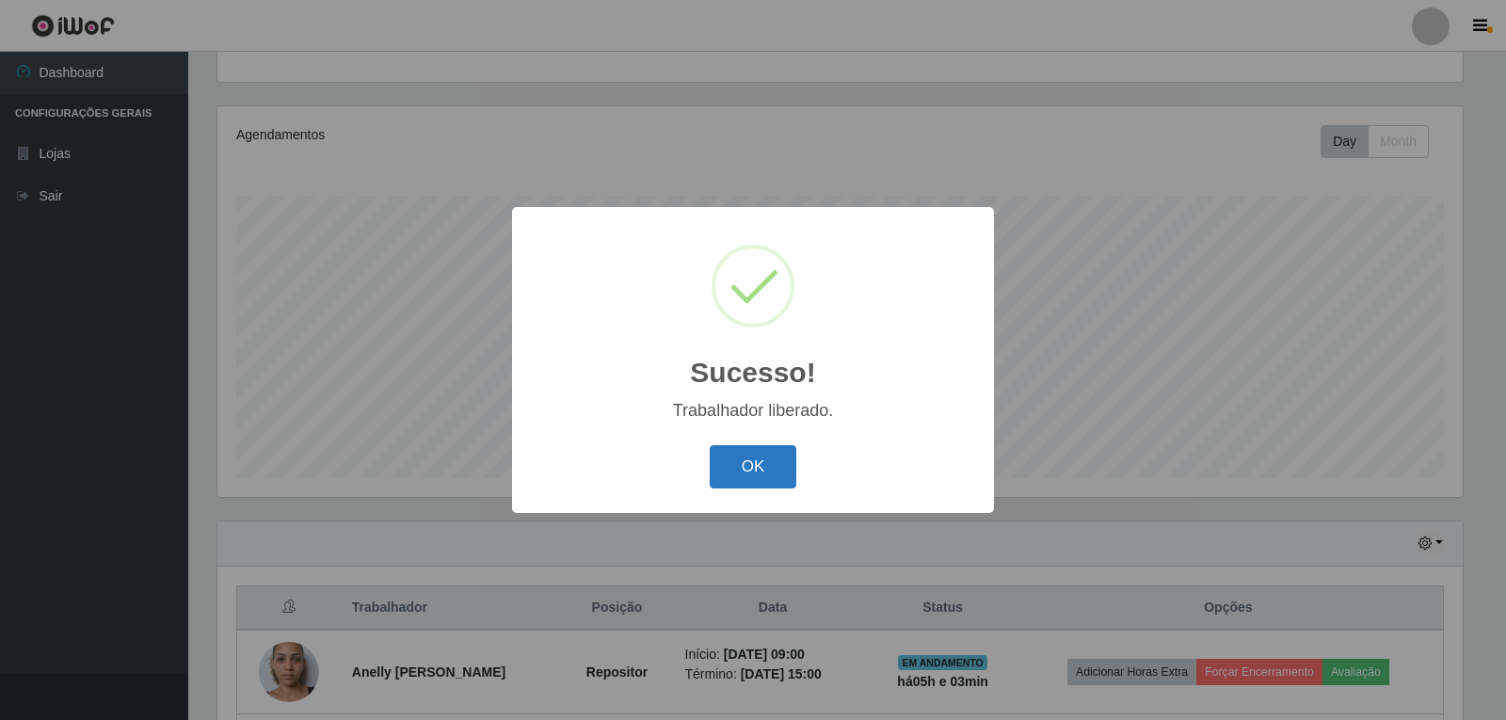
click at [778, 461] on button "OK" at bounding box center [754, 467] width 88 height 44
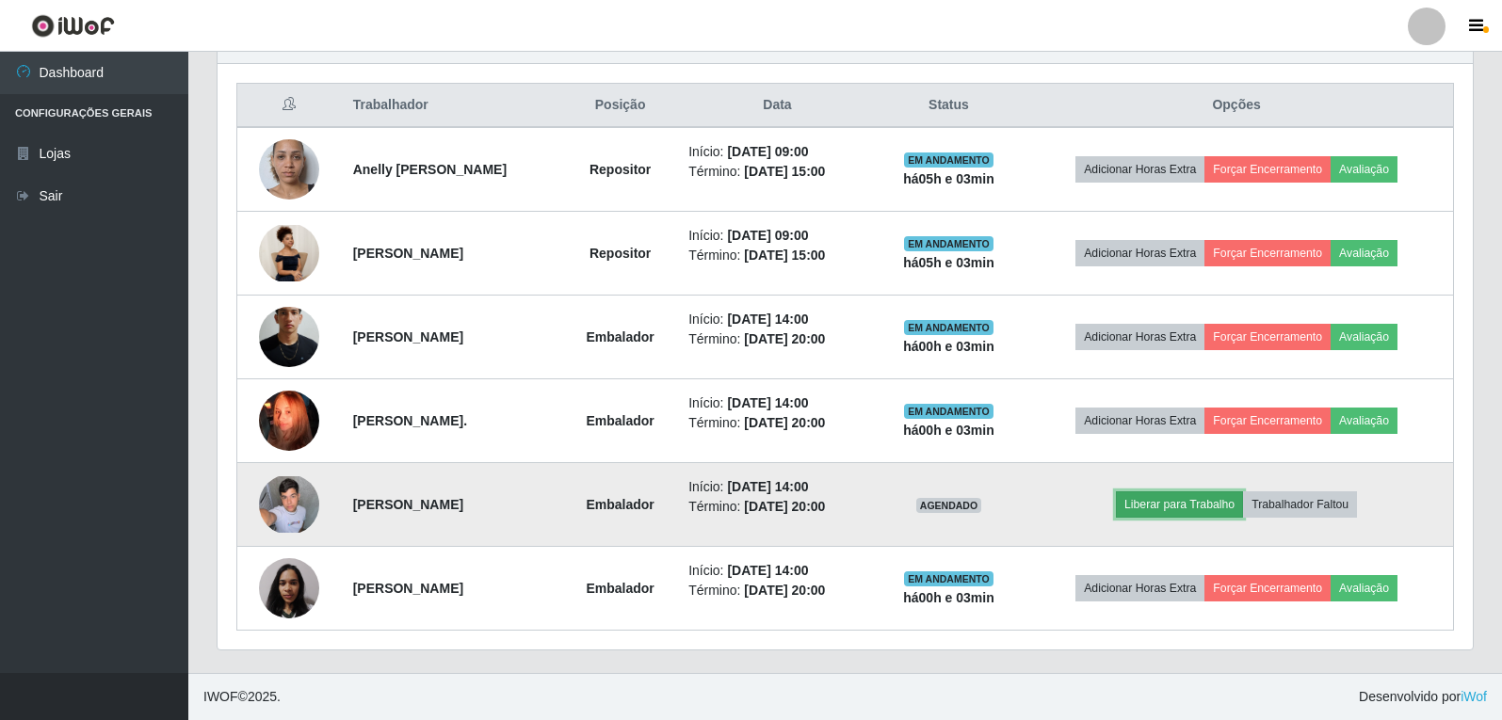
click at [1221, 503] on button "Liberar para Trabalho" at bounding box center [1179, 504] width 127 height 26
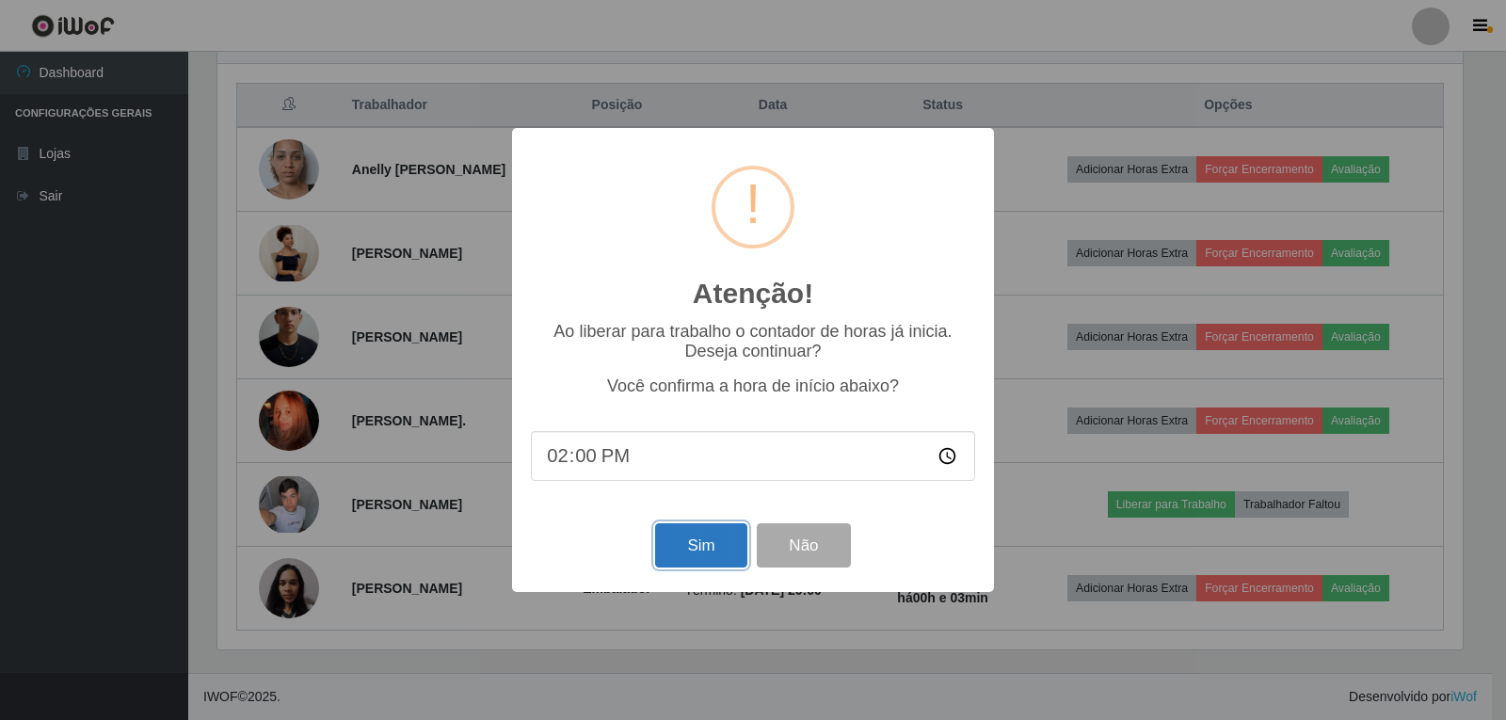
click at [736, 555] on button "Sim" at bounding box center [700, 545] width 91 height 44
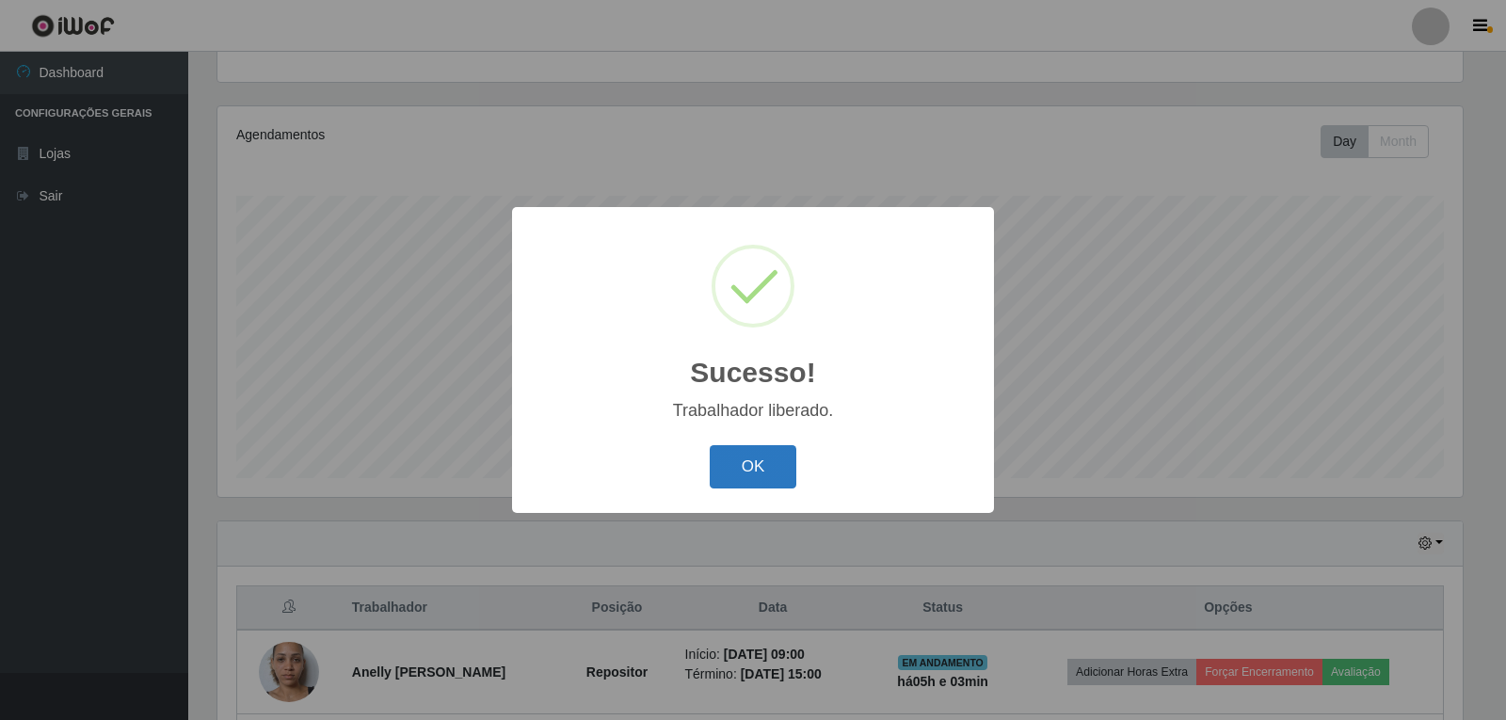
click at [732, 462] on button "OK" at bounding box center [754, 467] width 88 height 44
